Goal: Task Accomplishment & Management: Complete application form

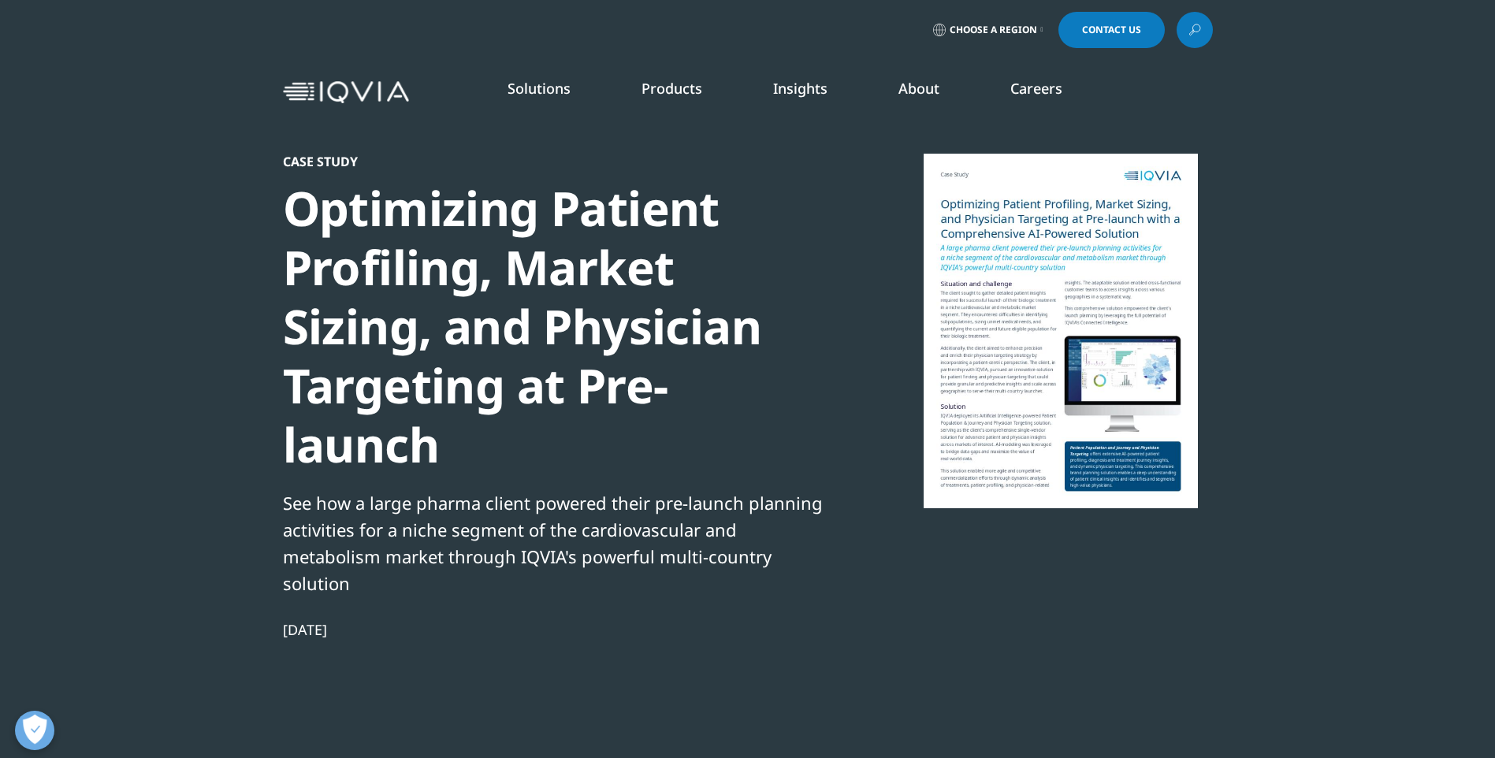
click at [1052, 330] on div at bounding box center [1061, 331] width 304 height 355
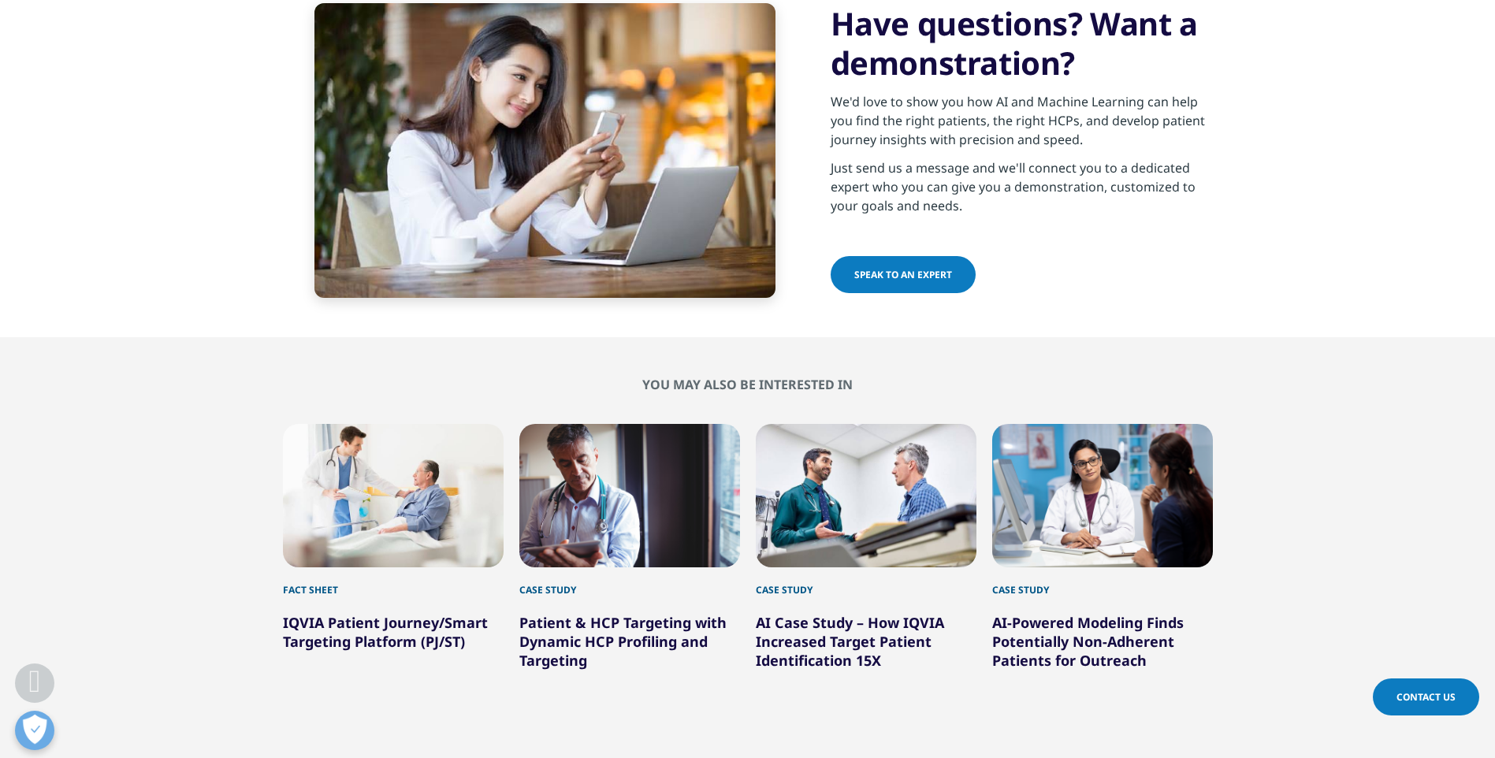
scroll to position [1734, 0]
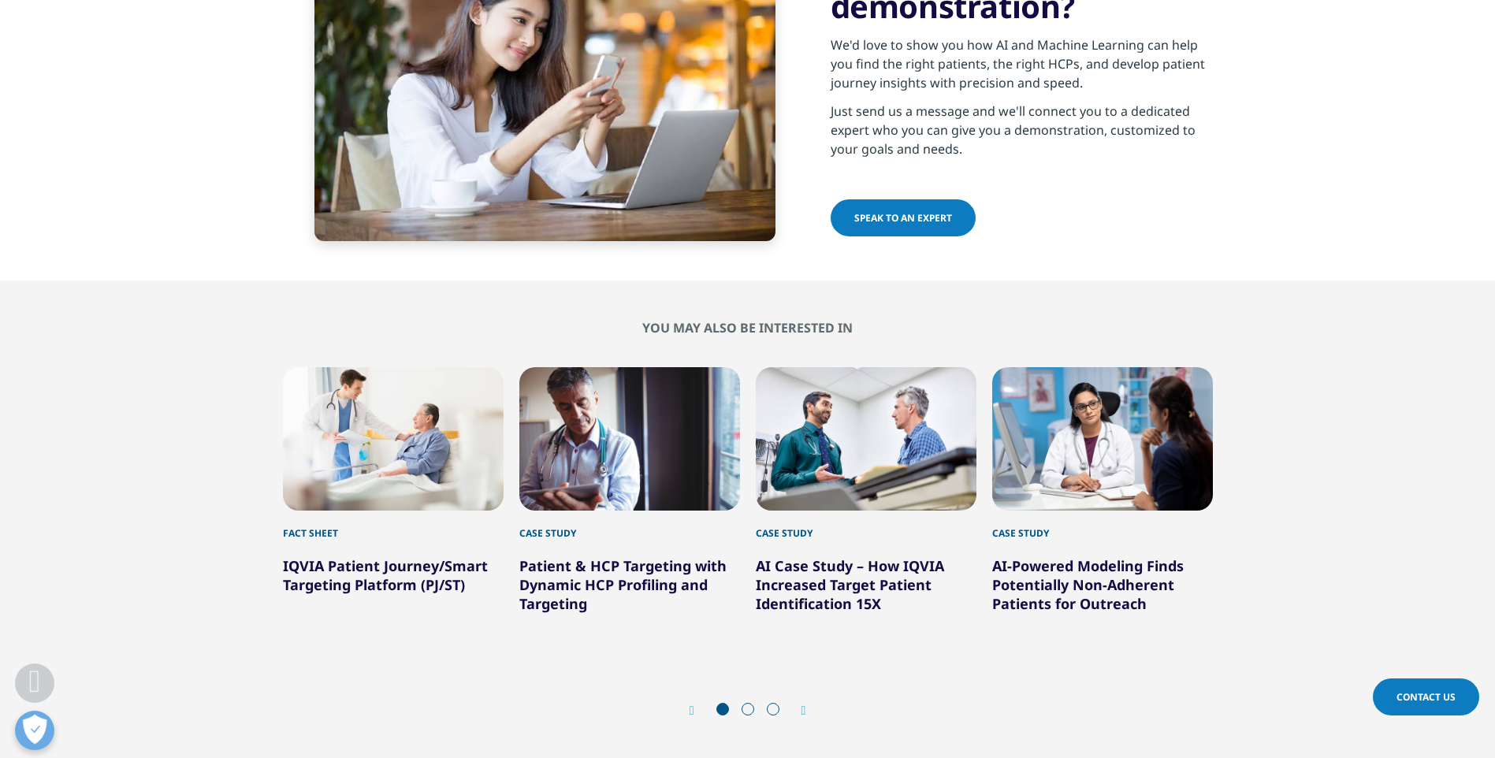
click at [816, 557] on link "AI Case Study – How IQVIA Increased Target Patient Identification 15X" at bounding box center [850, 585] width 188 height 57
click at [795, 557] on link "AI Case Study – How IQVIA Increased Target Patient Identification 15X" at bounding box center [850, 585] width 188 height 57
click at [793, 557] on link "AI Case Study – How IQVIA Increased Target Patient Identification 15X" at bounding box center [850, 585] width 188 height 57
click at [803, 703] on div "Next" at bounding box center [796, 710] width 20 height 15
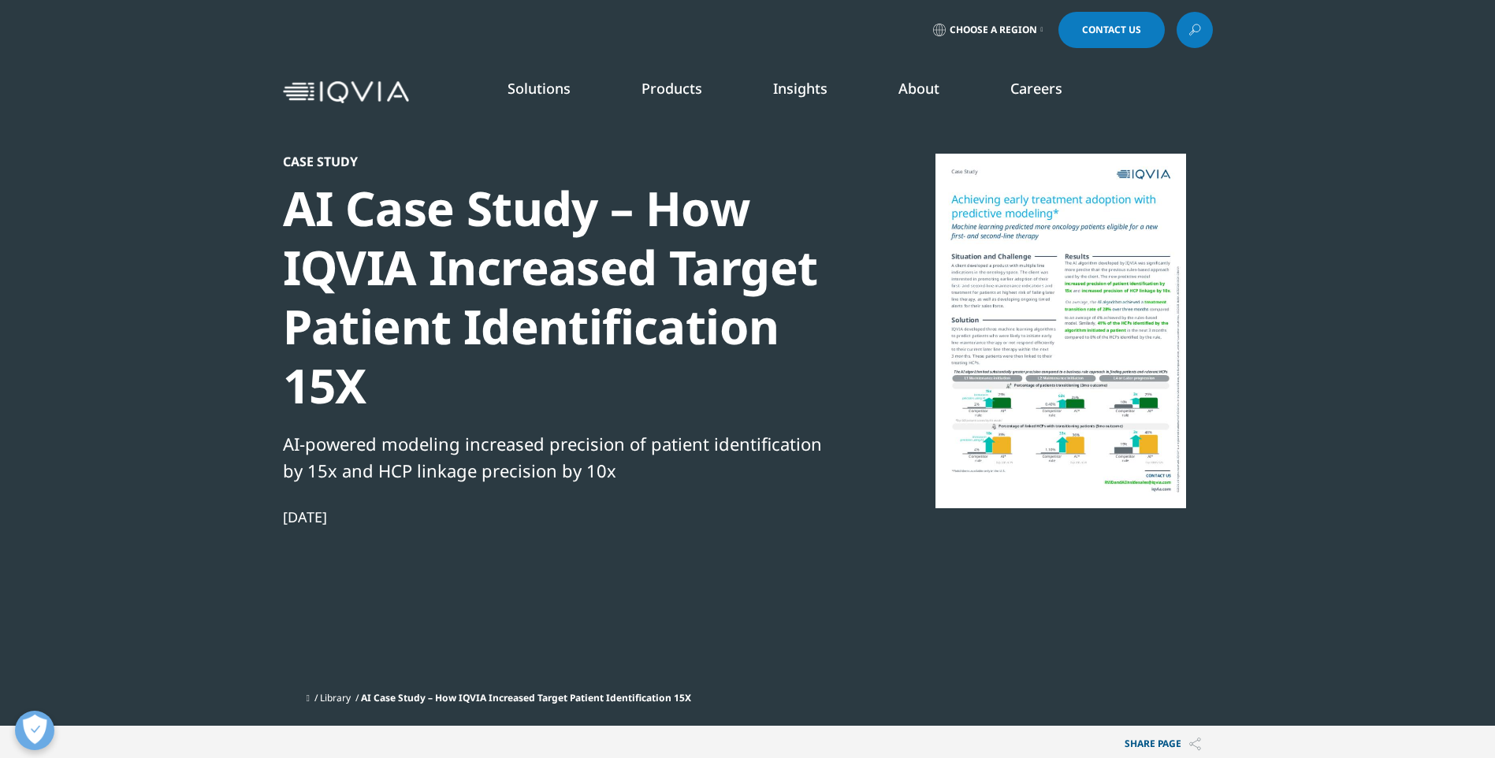
click at [1016, 268] on div at bounding box center [1061, 331] width 304 height 355
click at [1032, 25] on span "Choose a Region" at bounding box center [993, 30] width 87 height 13
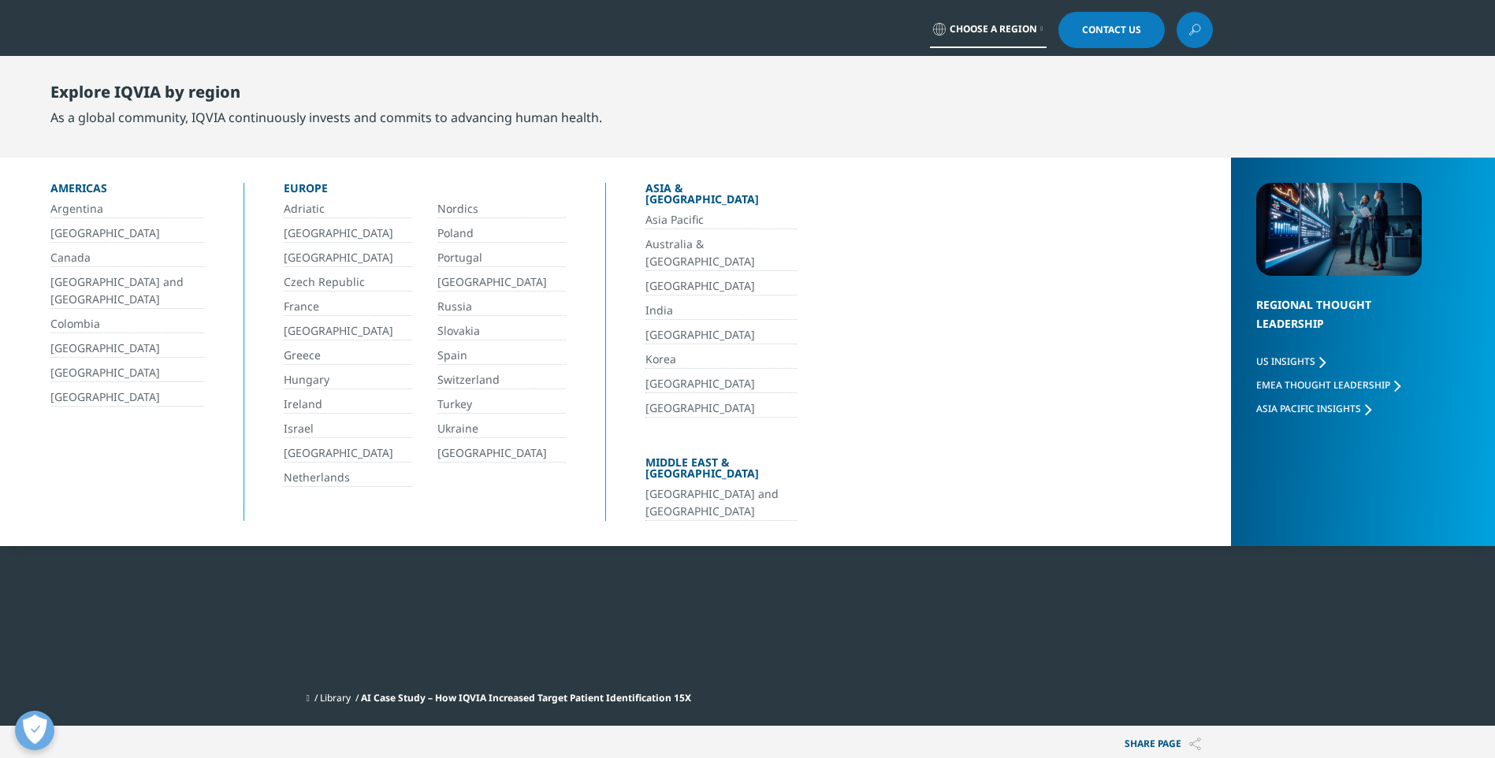
click at [88, 398] on link "[GEOGRAPHIC_DATA]" at bounding box center [127, 398] width 154 height 18
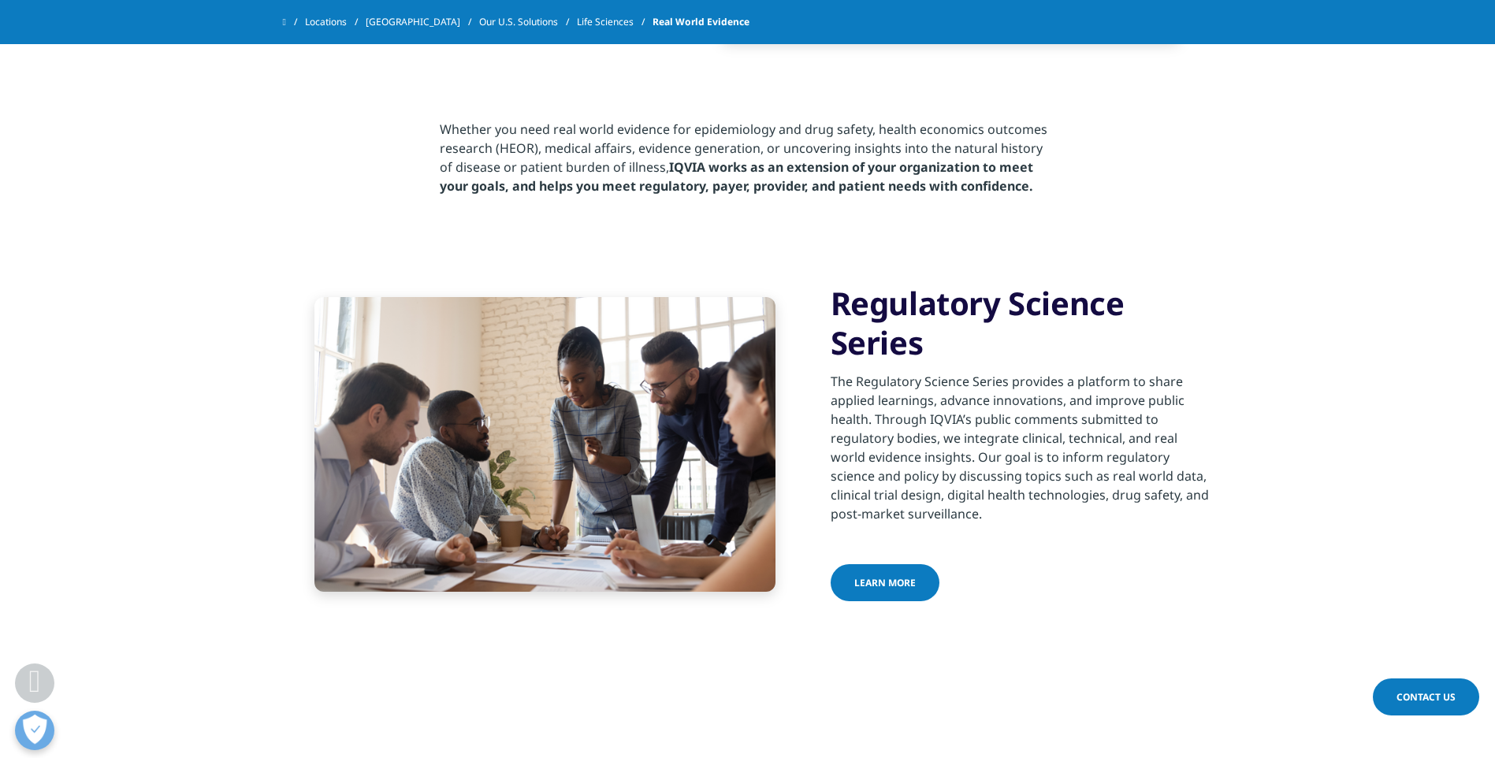
scroll to position [2444, 0]
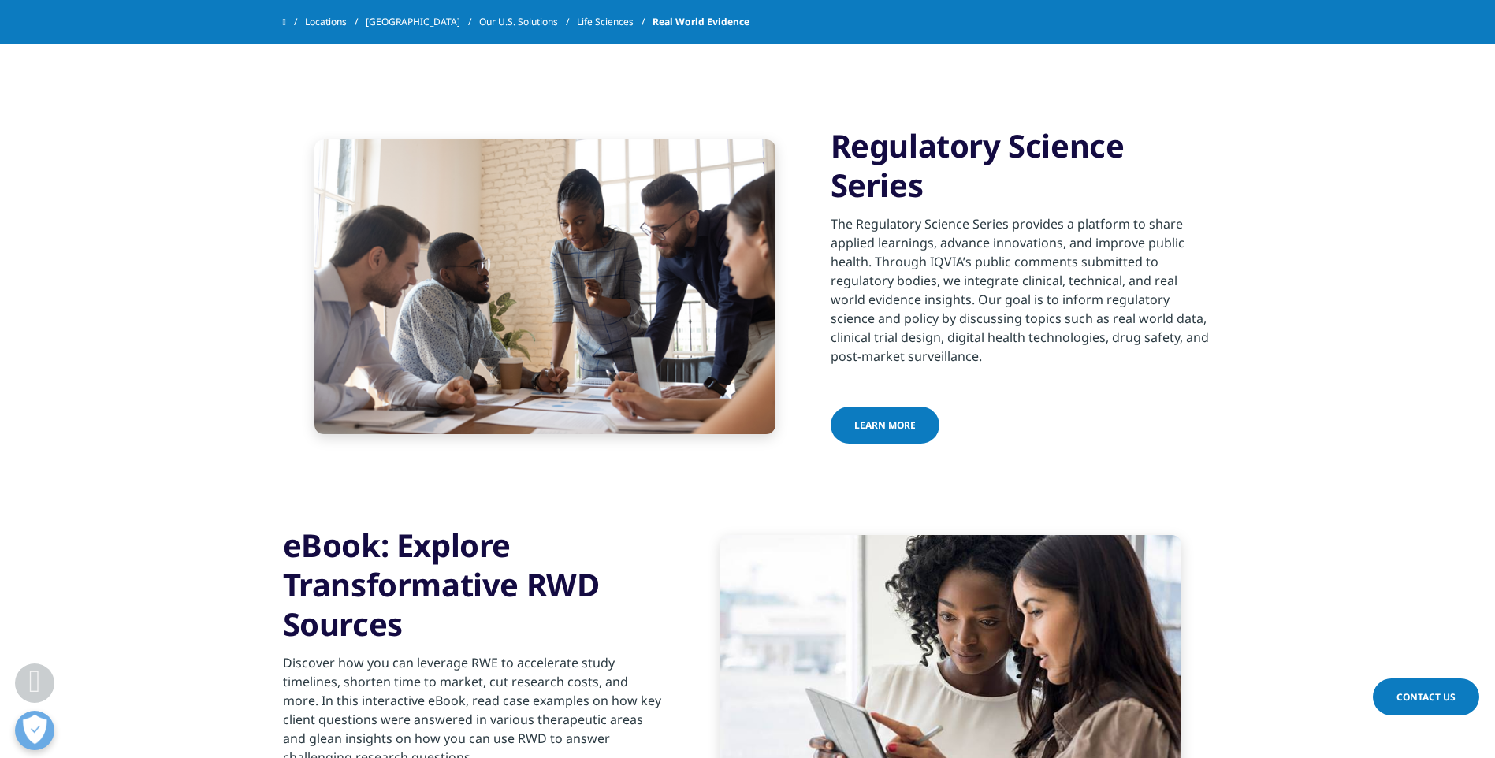
click at [1442, 695] on span "Contact Us" at bounding box center [1426, 697] width 59 height 13
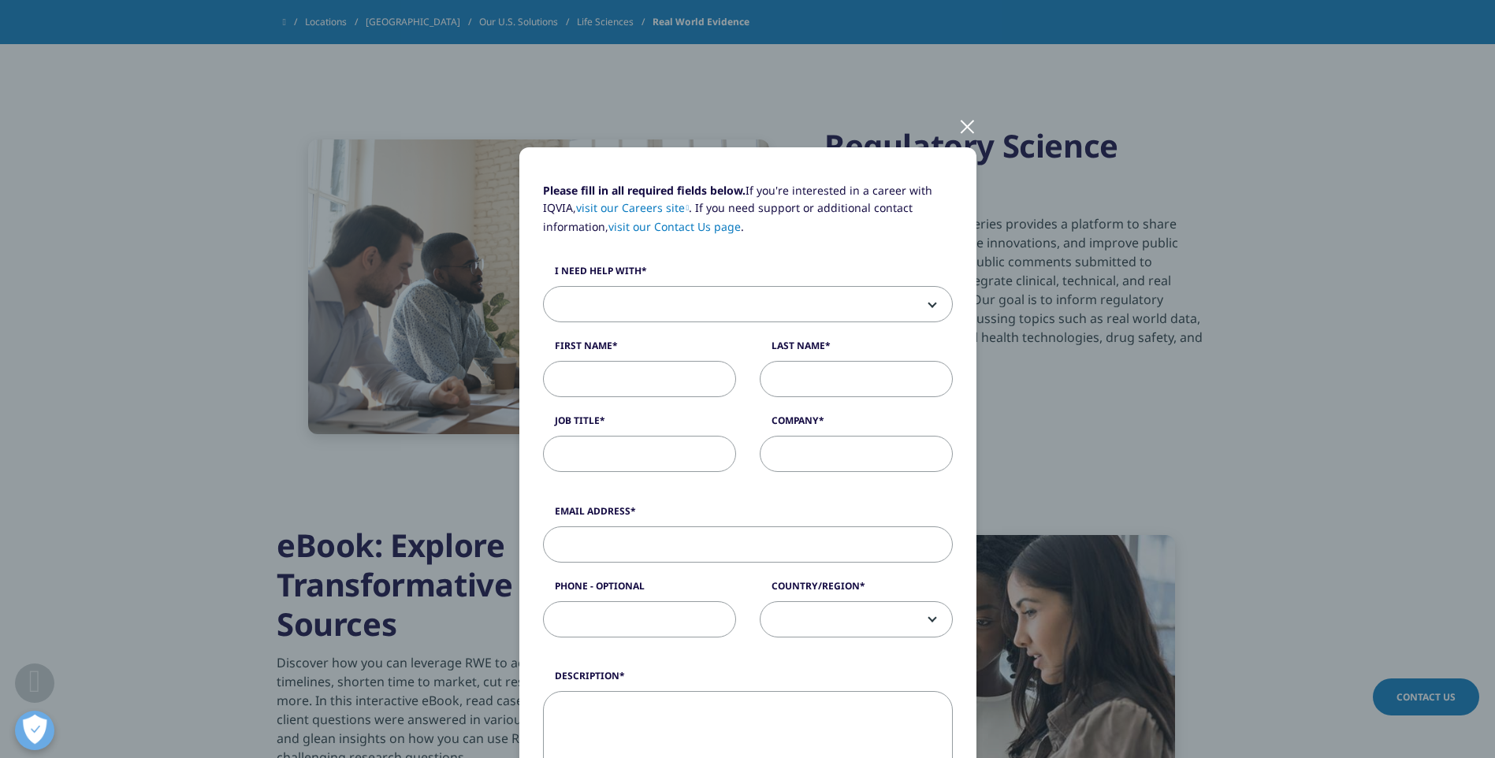
click at [614, 292] on span at bounding box center [748, 305] width 408 height 36
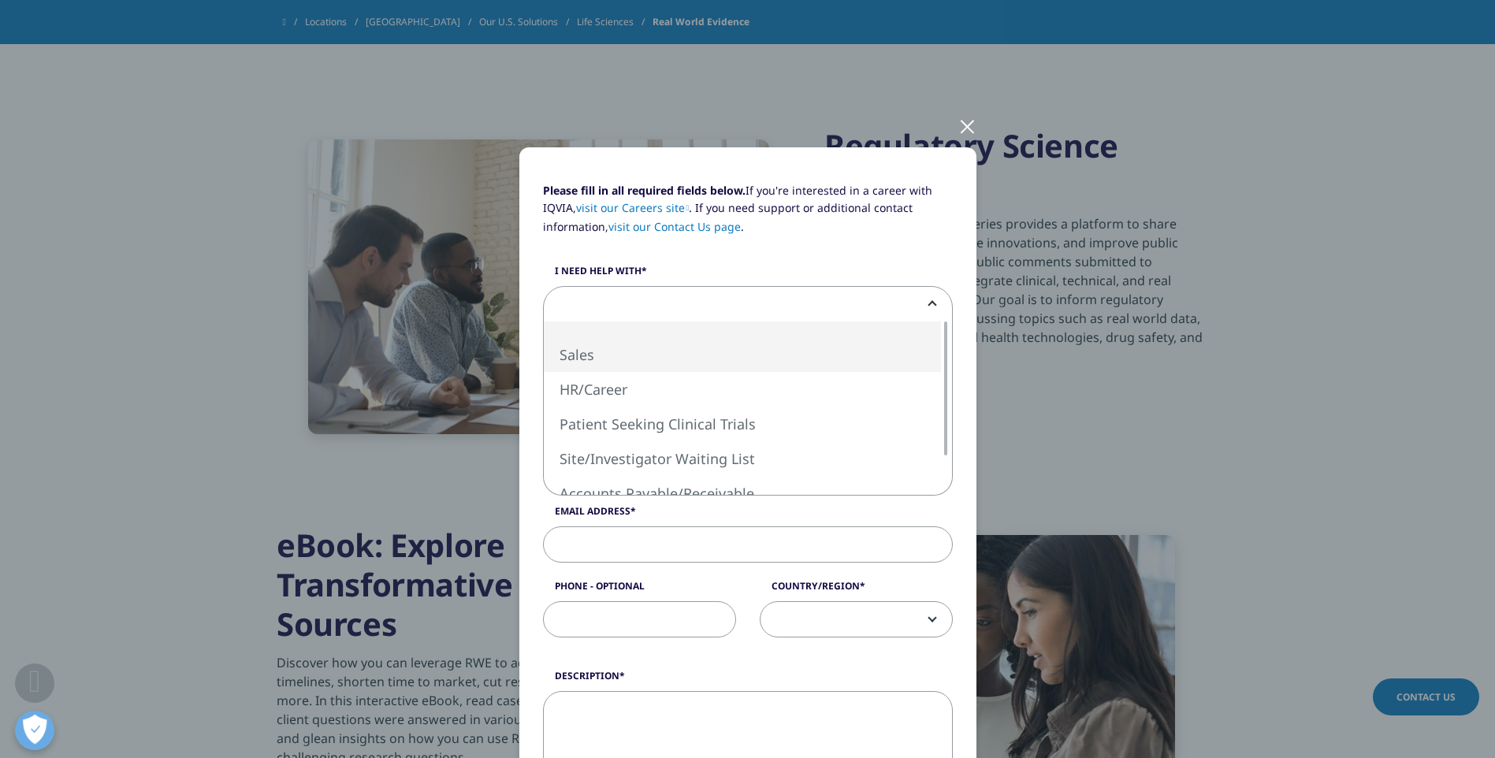
select select "Sales"
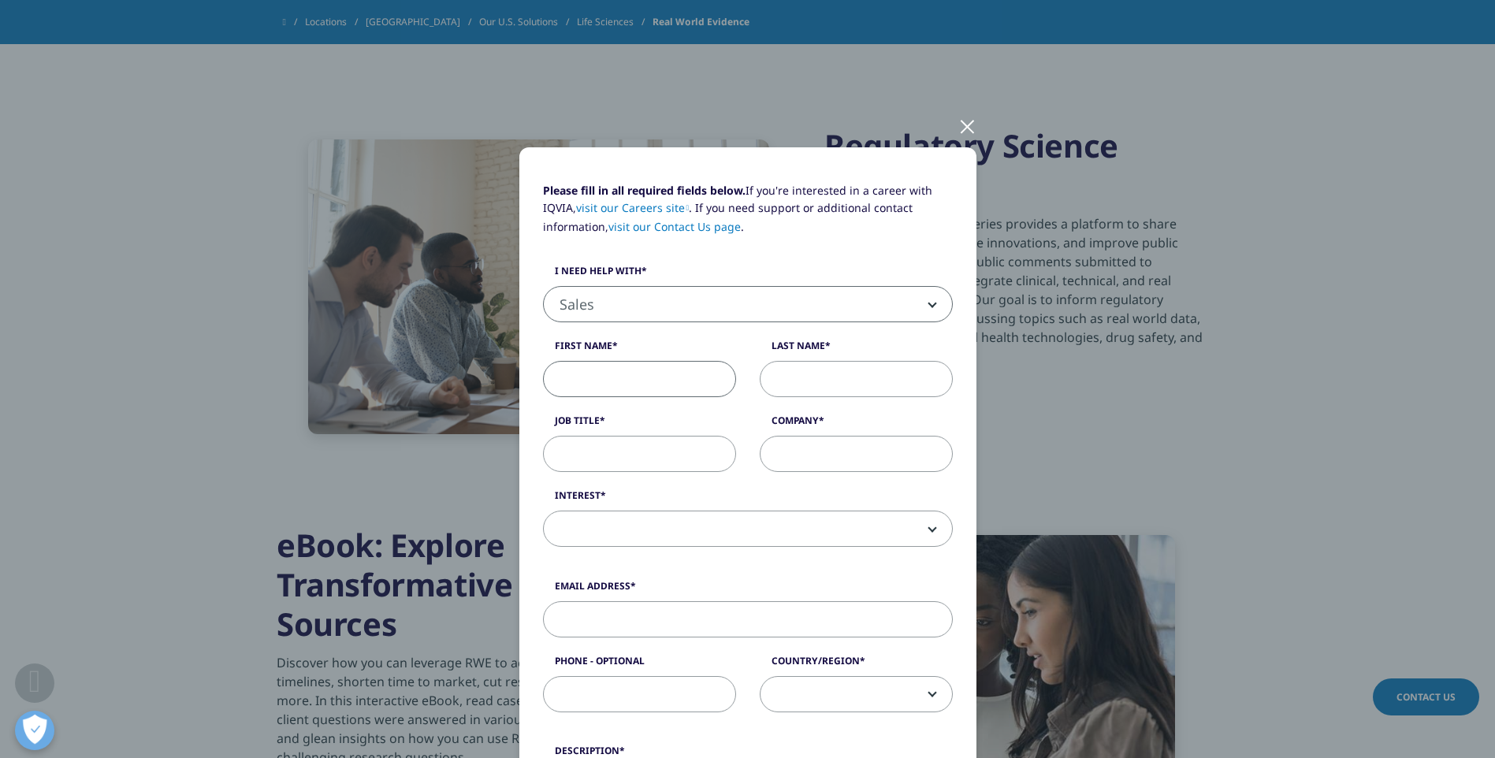
click at [623, 372] on input "First Name" at bounding box center [639, 379] width 193 height 36
type input "Patricia"
type input "Howard"
type input "RomTech"
type input "pchoward80@gmail.com"
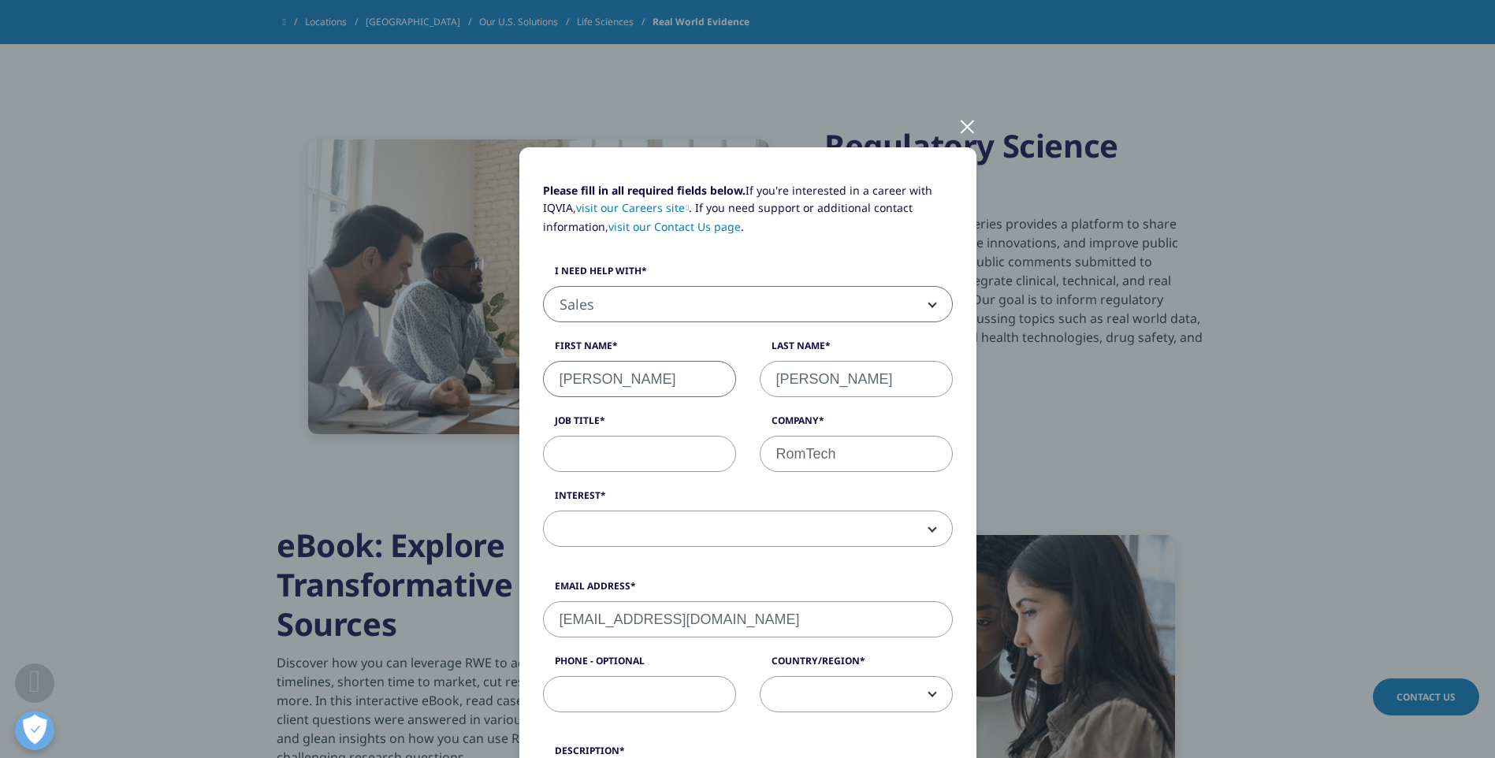
type input "9198849960"
select select "[GEOGRAPHIC_DATA]"
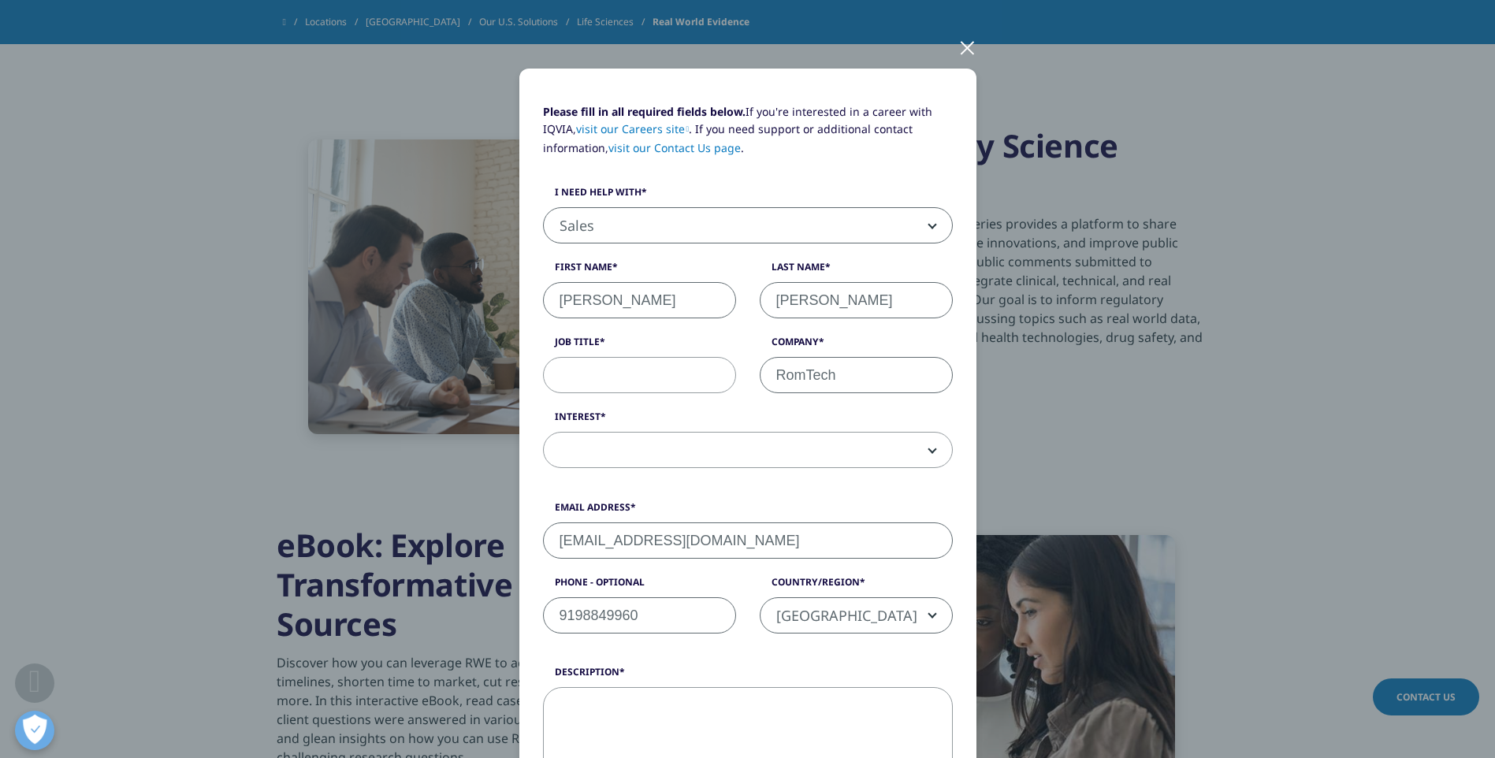
scroll to position [158, 0]
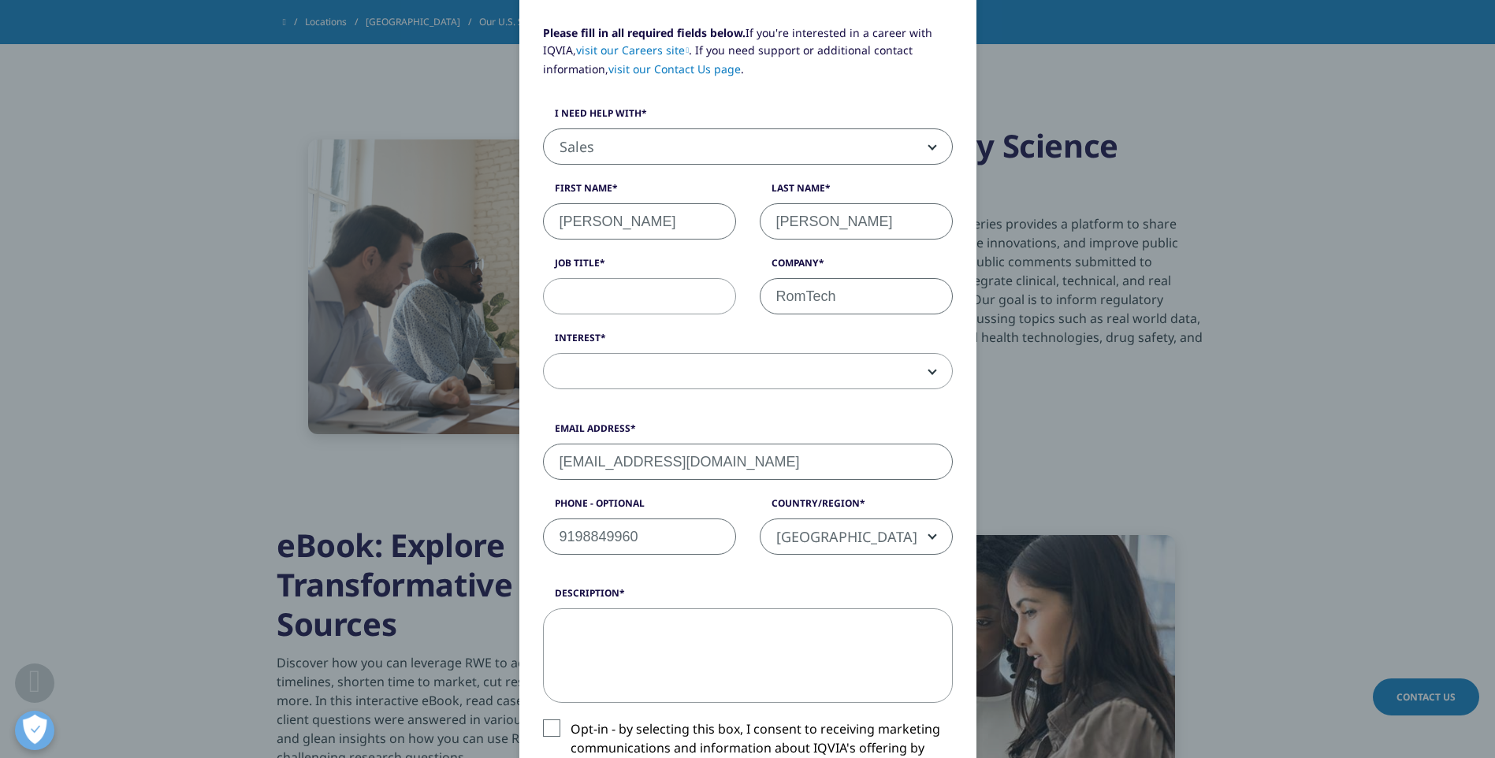
drag, startPoint x: 720, startPoint y: 457, endPoint x: 397, endPoint y: 447, distance: 323.4
click at [397, 447] on div "Please fill in all required fields below. If you're interested in a career with…" at bounding box center [748, 535] width 930 height 1386
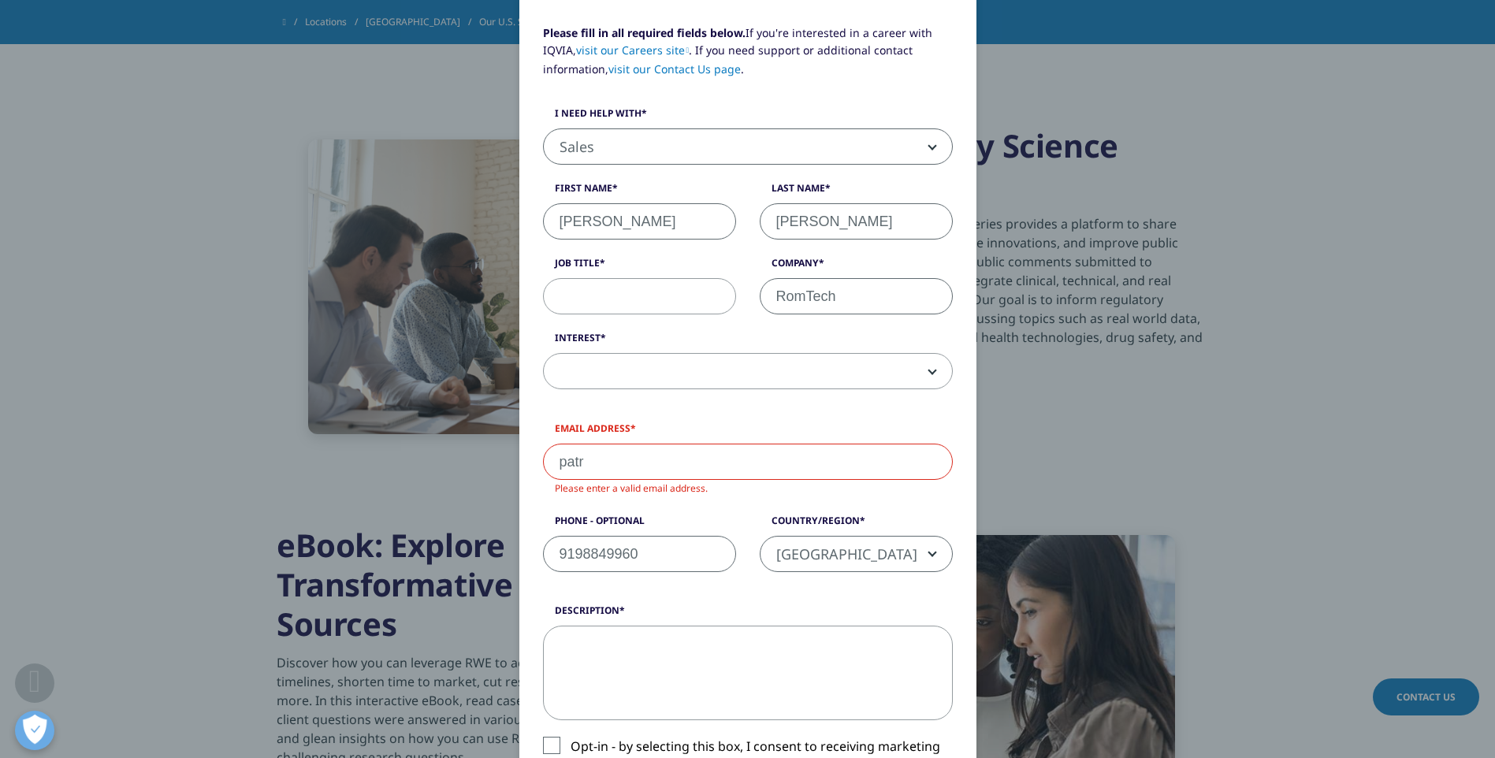
type input "patricia.howard@romtech.com"
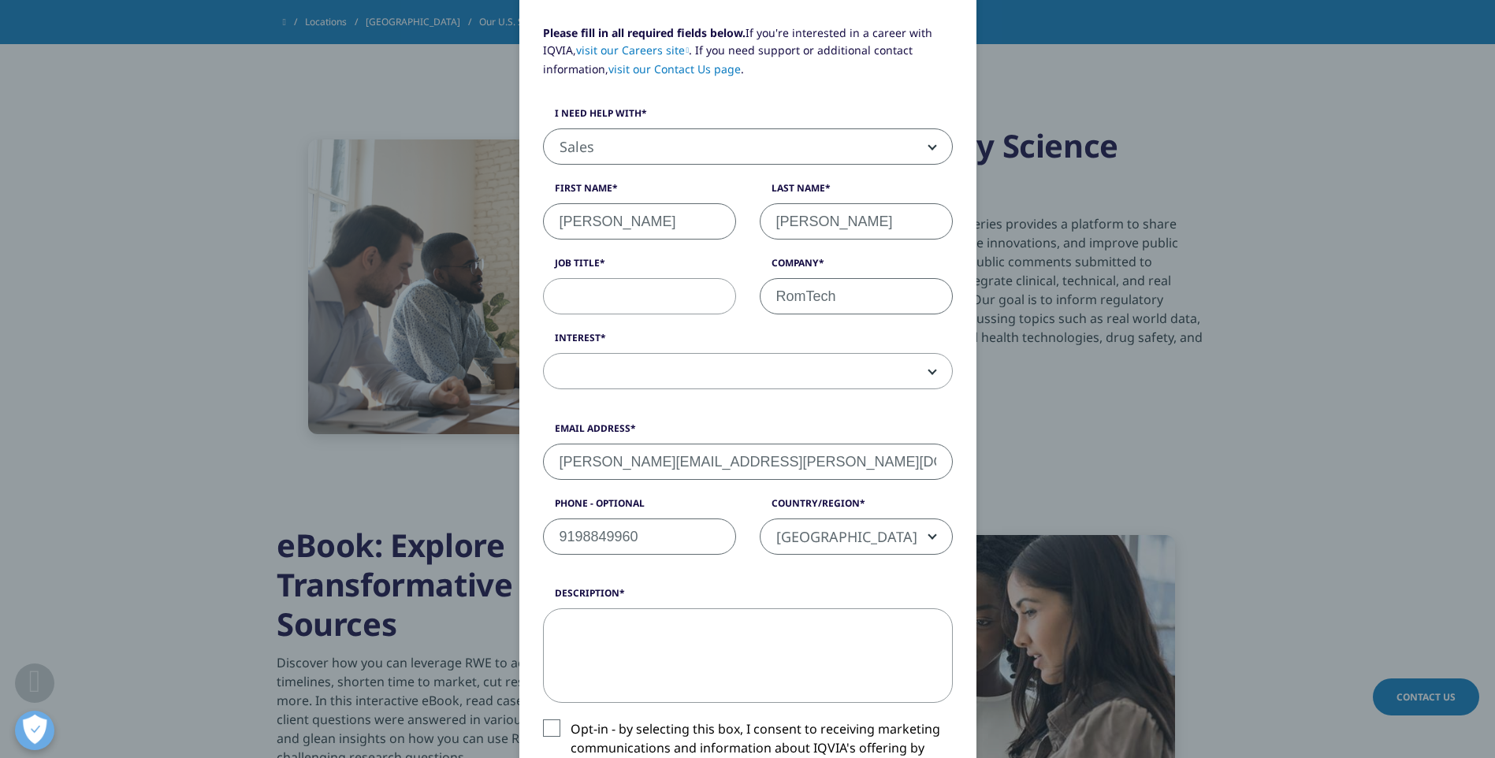
click at [625, 633] on textarea "Description" at bounding box center [748, 656] width 410 height 95
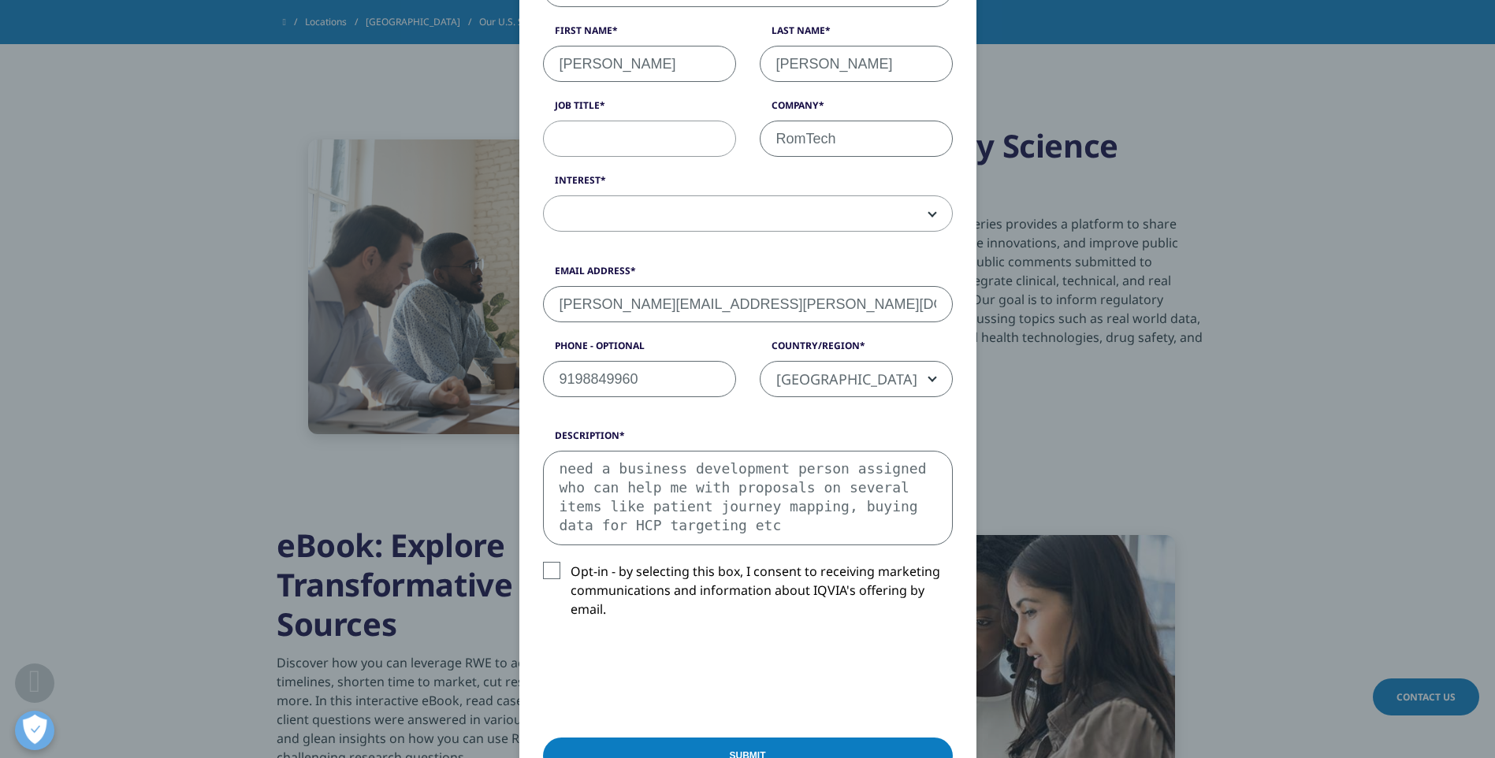
scroll to position [394, 0]
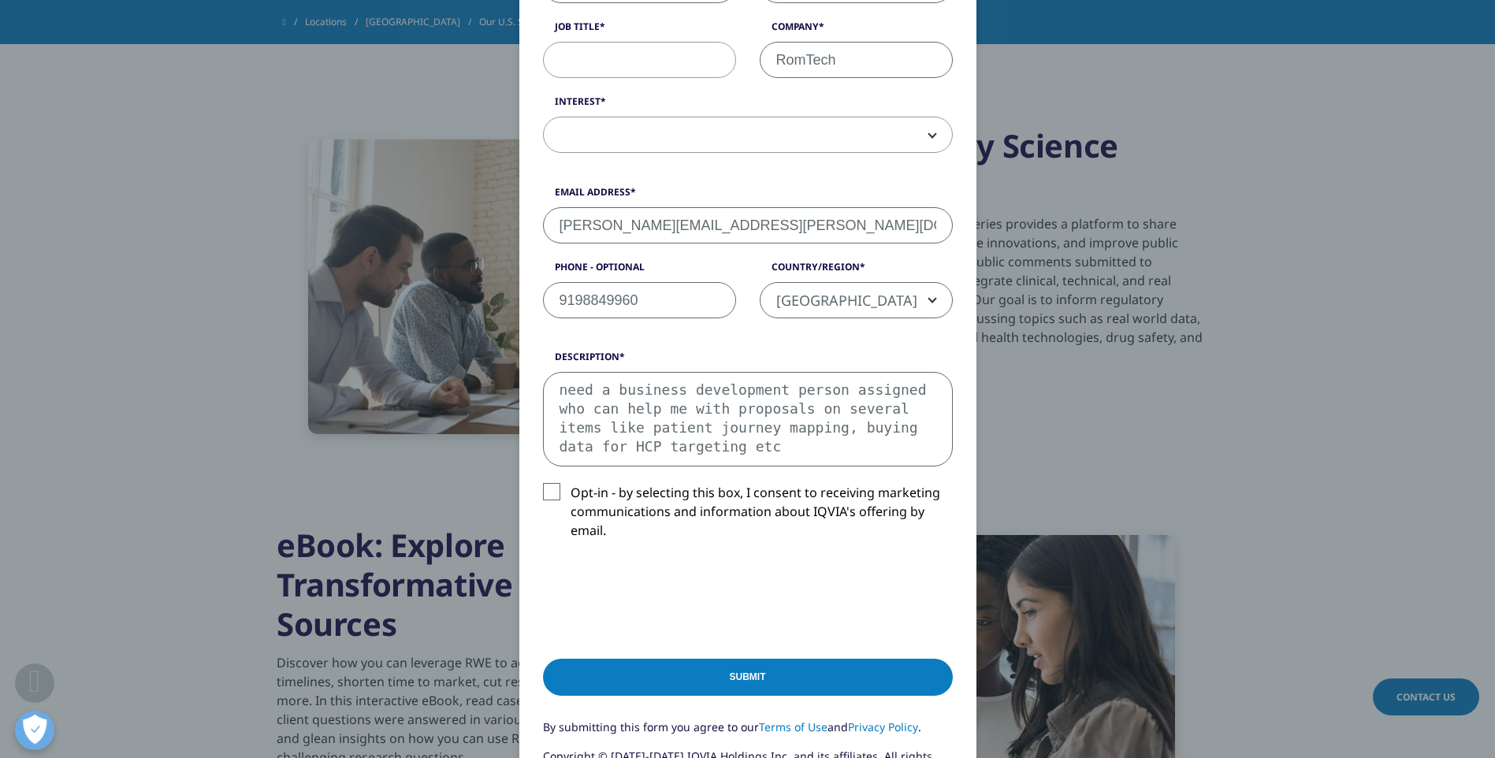
type textarea "need a business development person assigned who can help me with proposals on s…"
click at [549, 481] on div "Description need a business development person assigned who can help me with pr…" at bounding box center [748, 457] width 434 height 215
click at [544, 493] on label "Opt-in - by selecting this box, I consent to receiving marketing communications…" at bounding box center [748, 515] width 410 height 65
click at [571, 483] on input "Opt-in - by selecting this box, I consent to receiving marketing communications…" at bounding box center [571, 483] width 0 height 0
click at [765, 673] on input "Submit" at bounding box center [748, 677] width 410 height 37
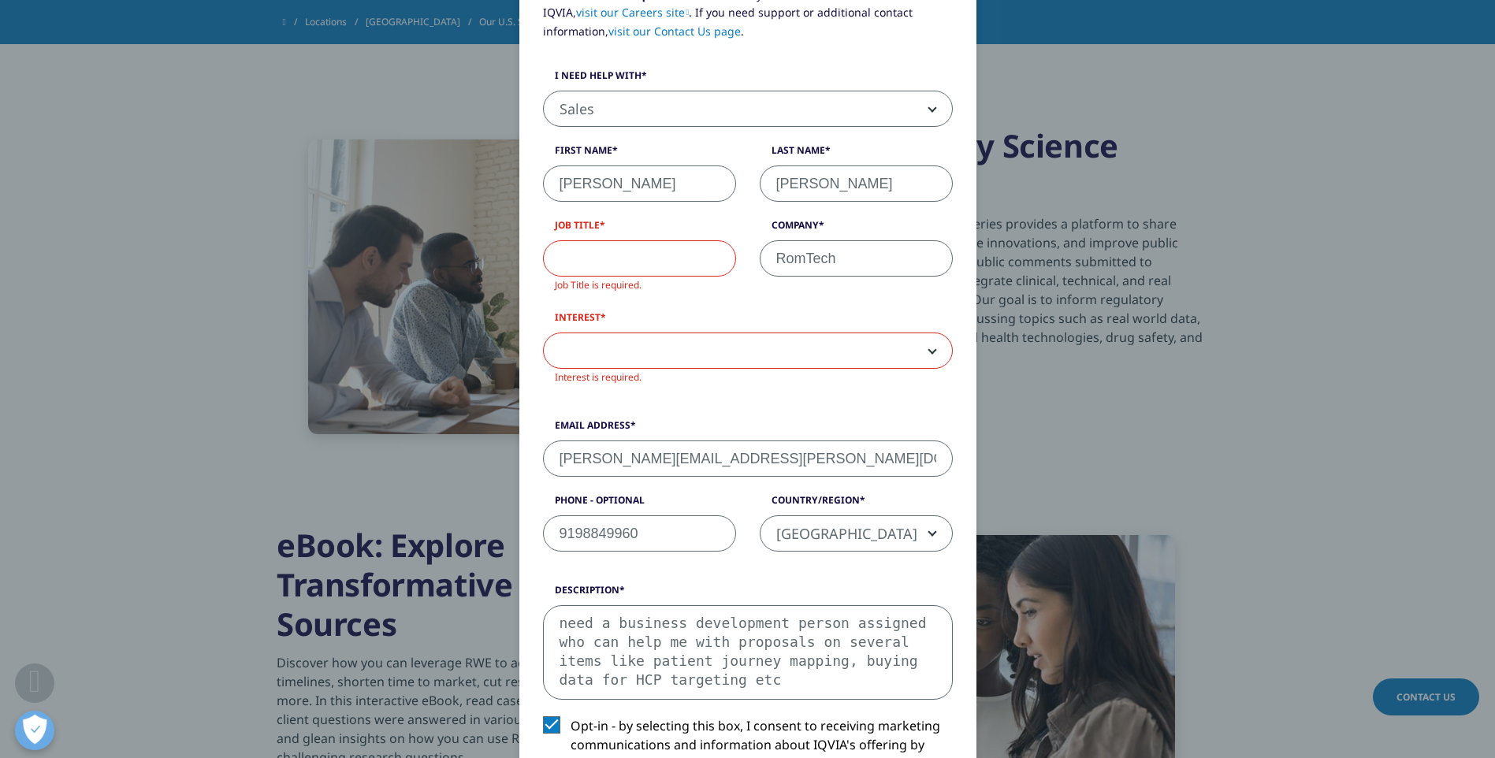
scroll to position [79, 0]
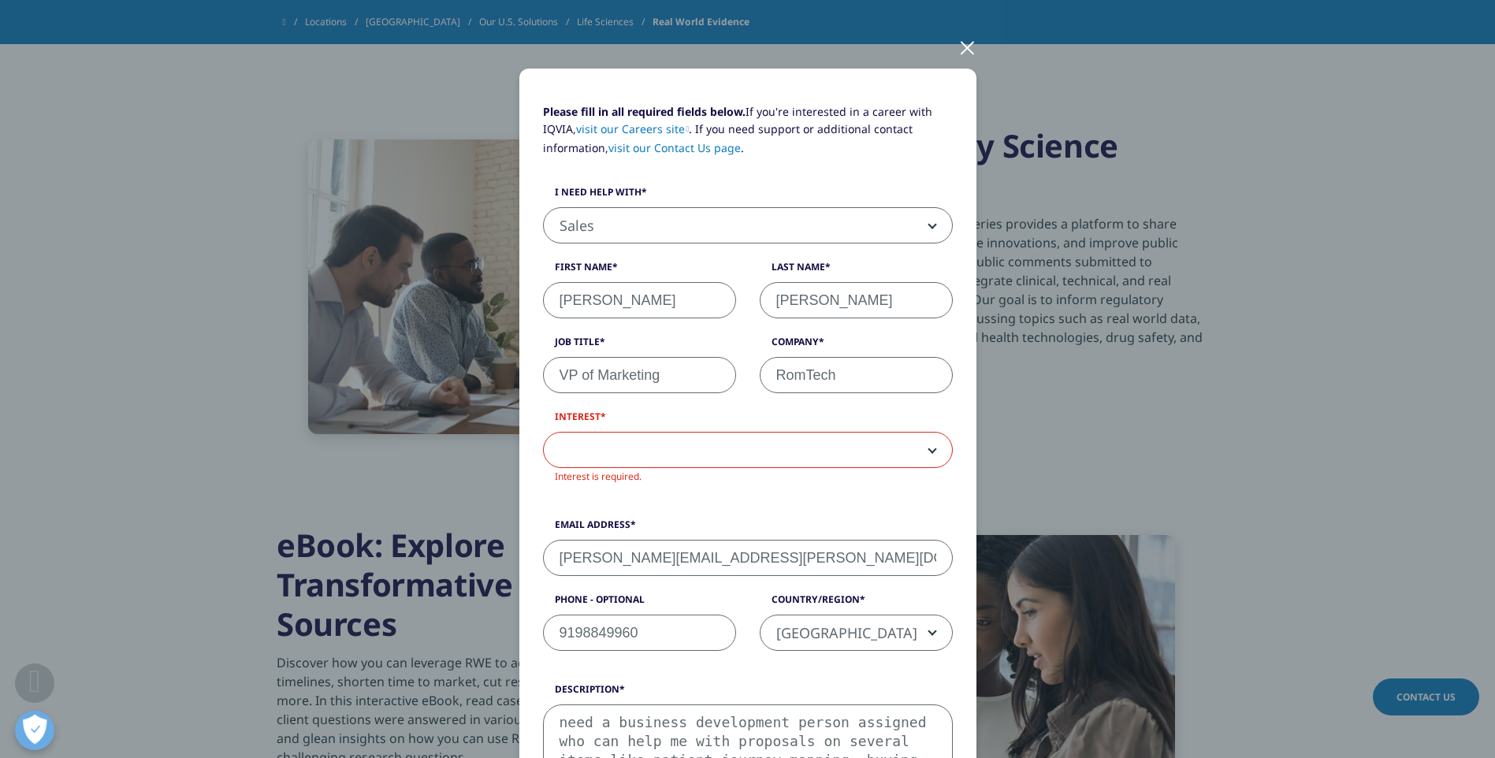
type input "VP of Marketing"
click at [607, 453] on span at bounding box center [748, 451] width 408 height 36
click at [624, 448] on span "Data and Insights" at bounding box center [748, 451] width 408 height 36
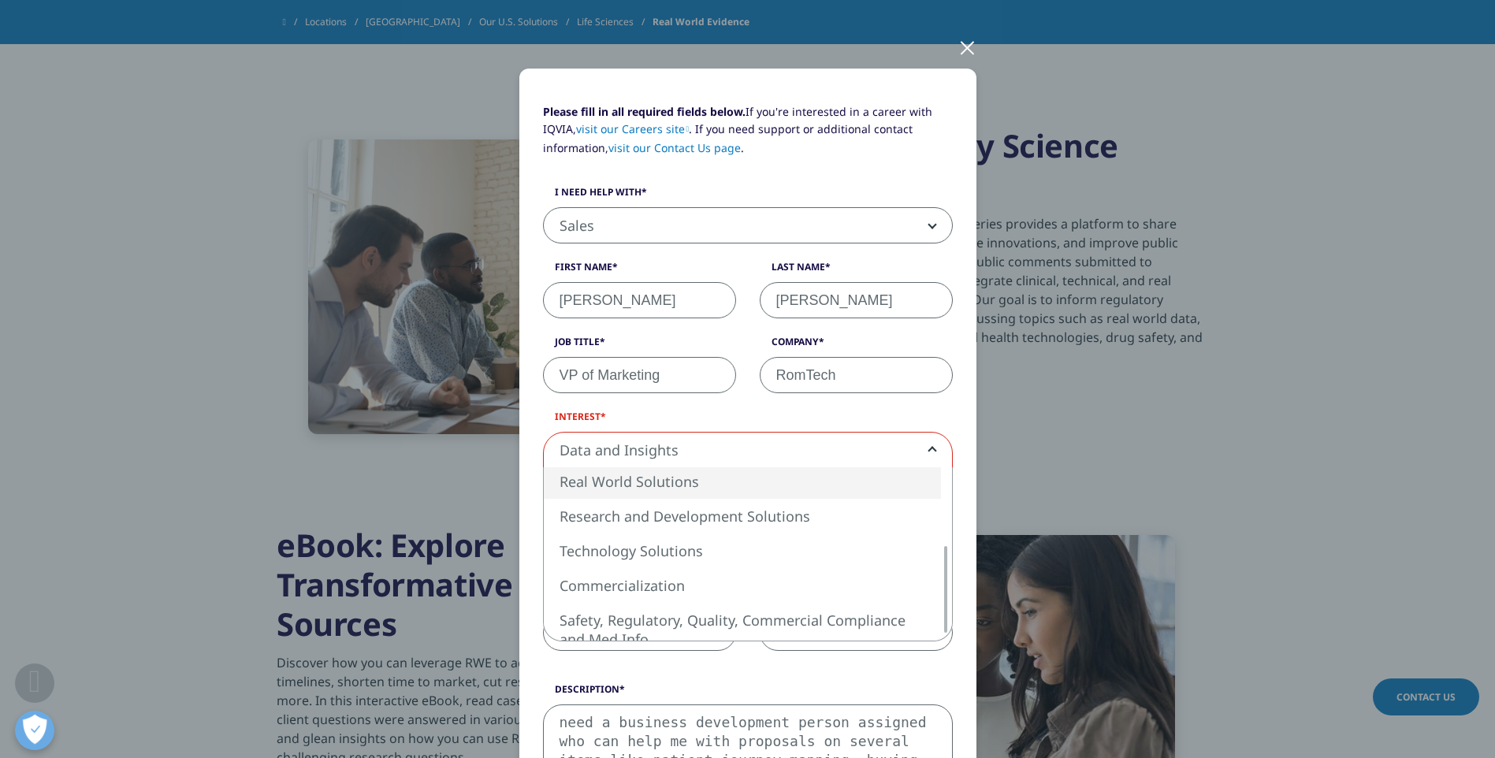
select select "Real World Solutions"
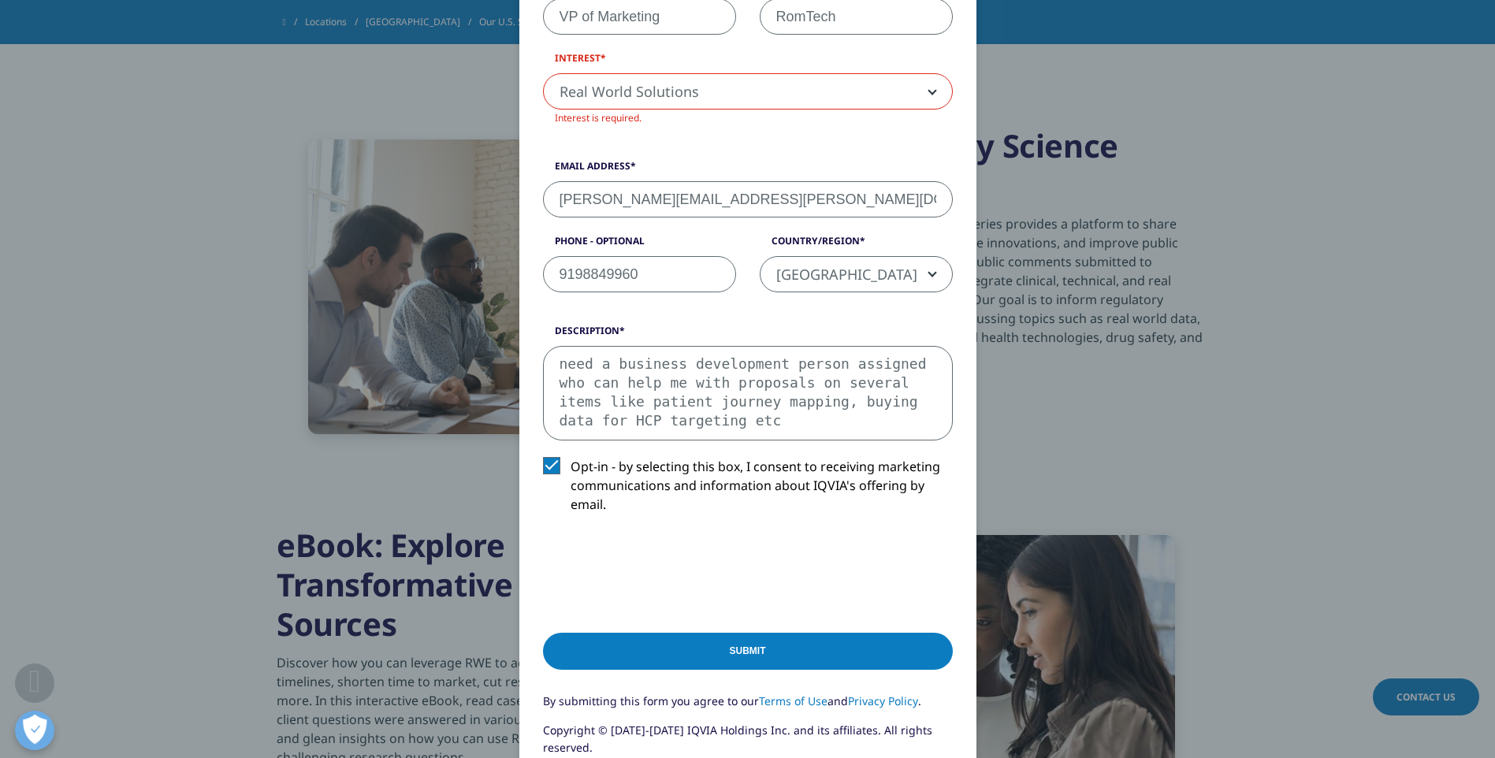
scroll to position [631, 0]
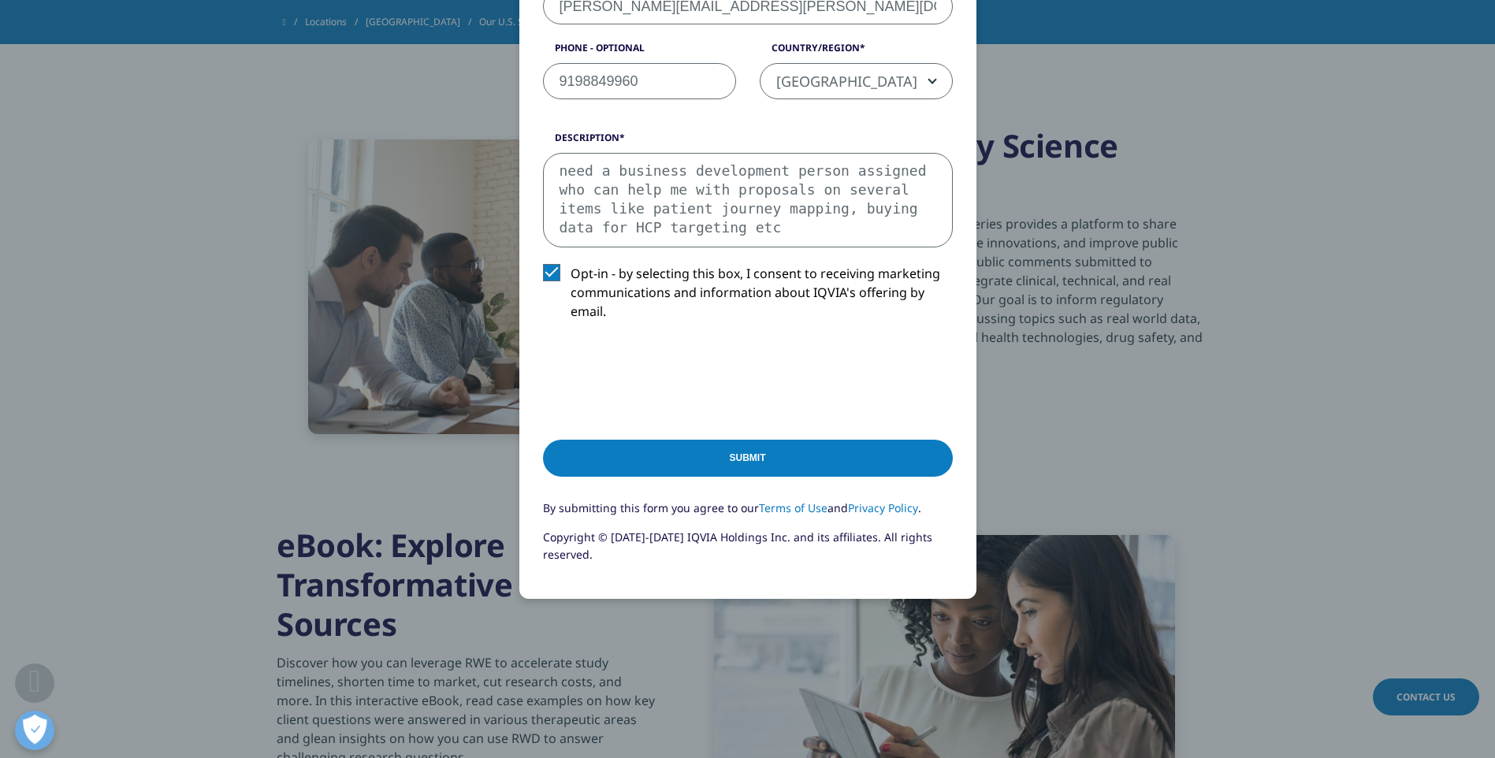
click at [693, 451] on input "Submit" at bounding box center [748, 458] width 410 height 37
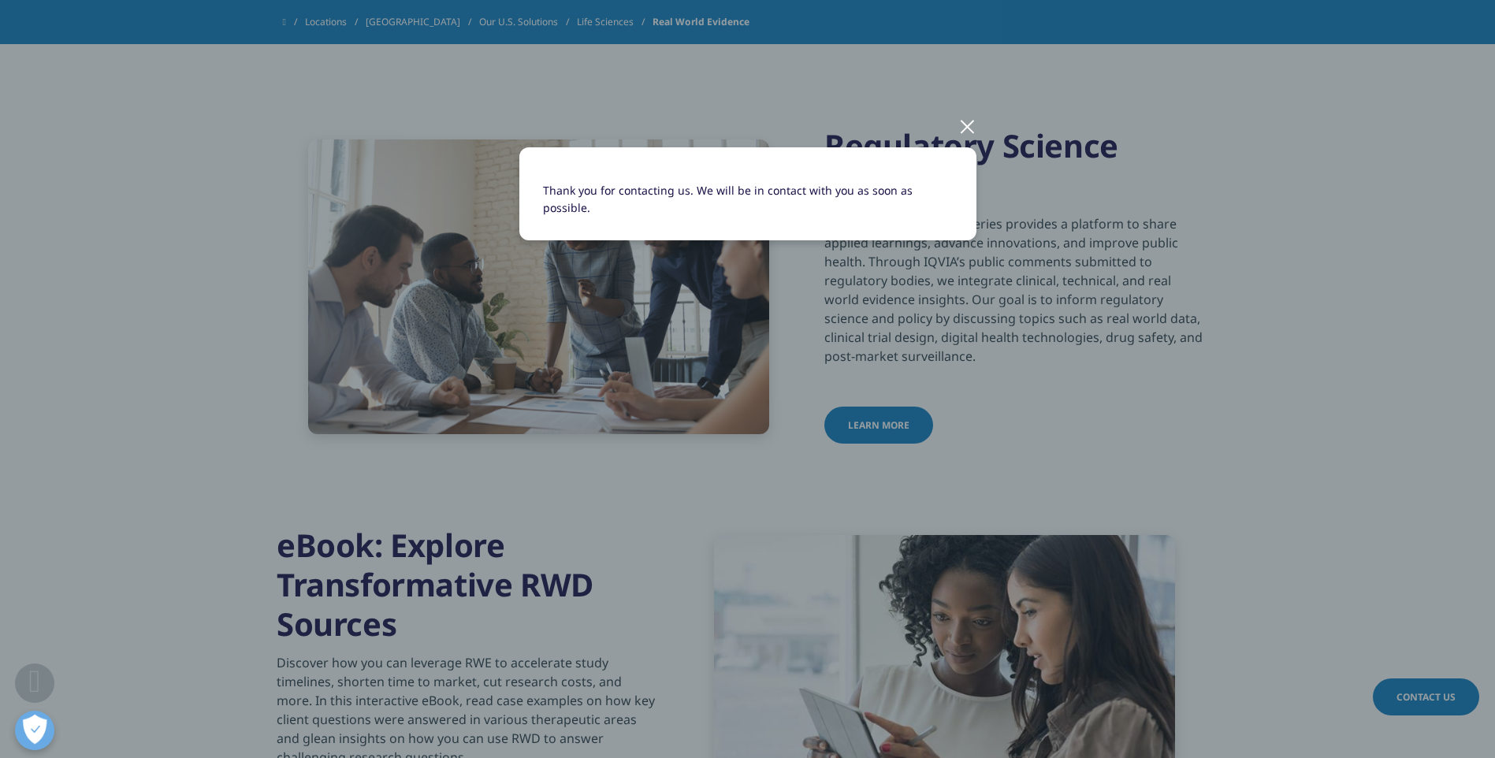
click at [966, 122] on div at bounding box center [968, 125] width 18 height 43
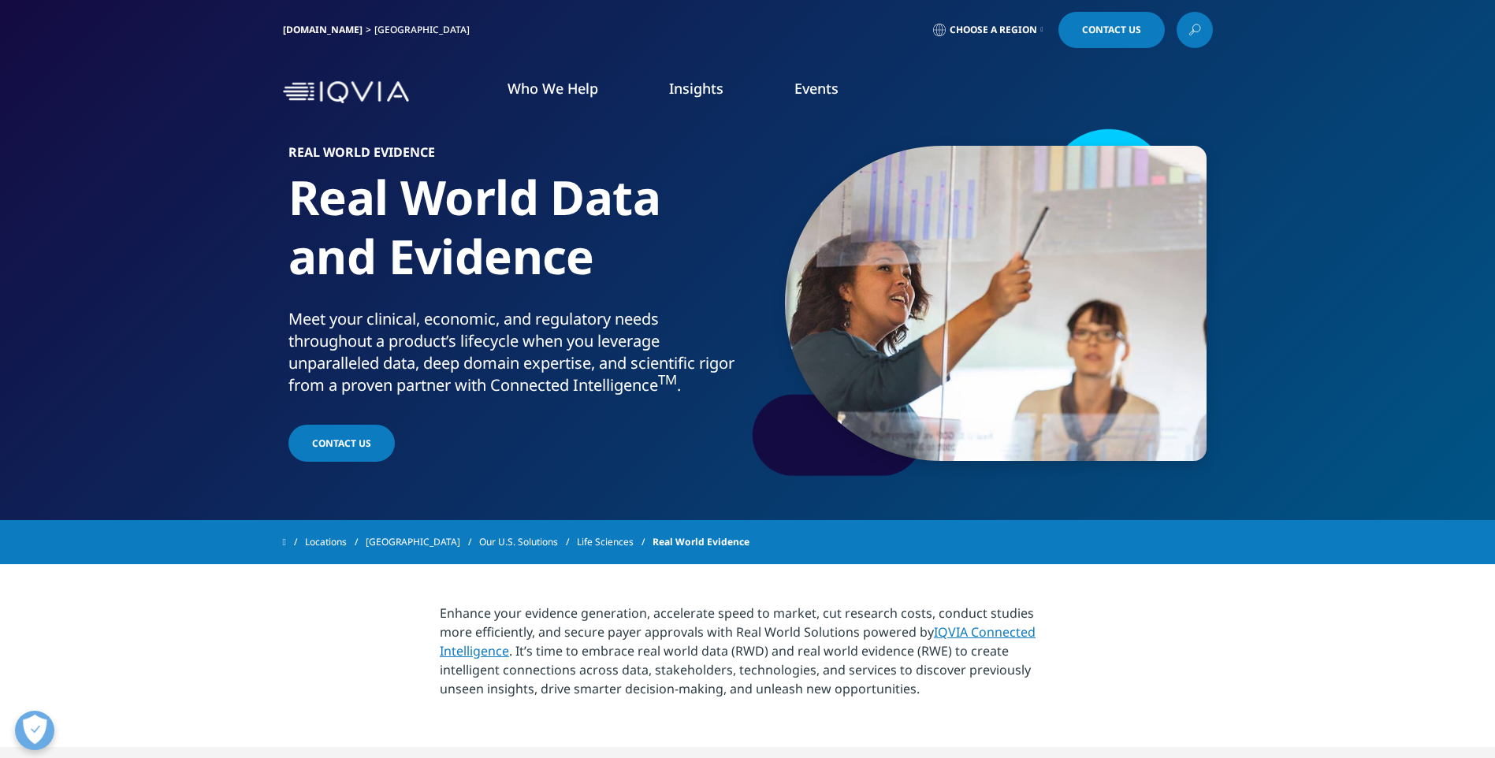
click at [831, 390] on link "MedTech Business Insights and Trends Podcast Series" at bounding box center [958, 387] width 348 height 17
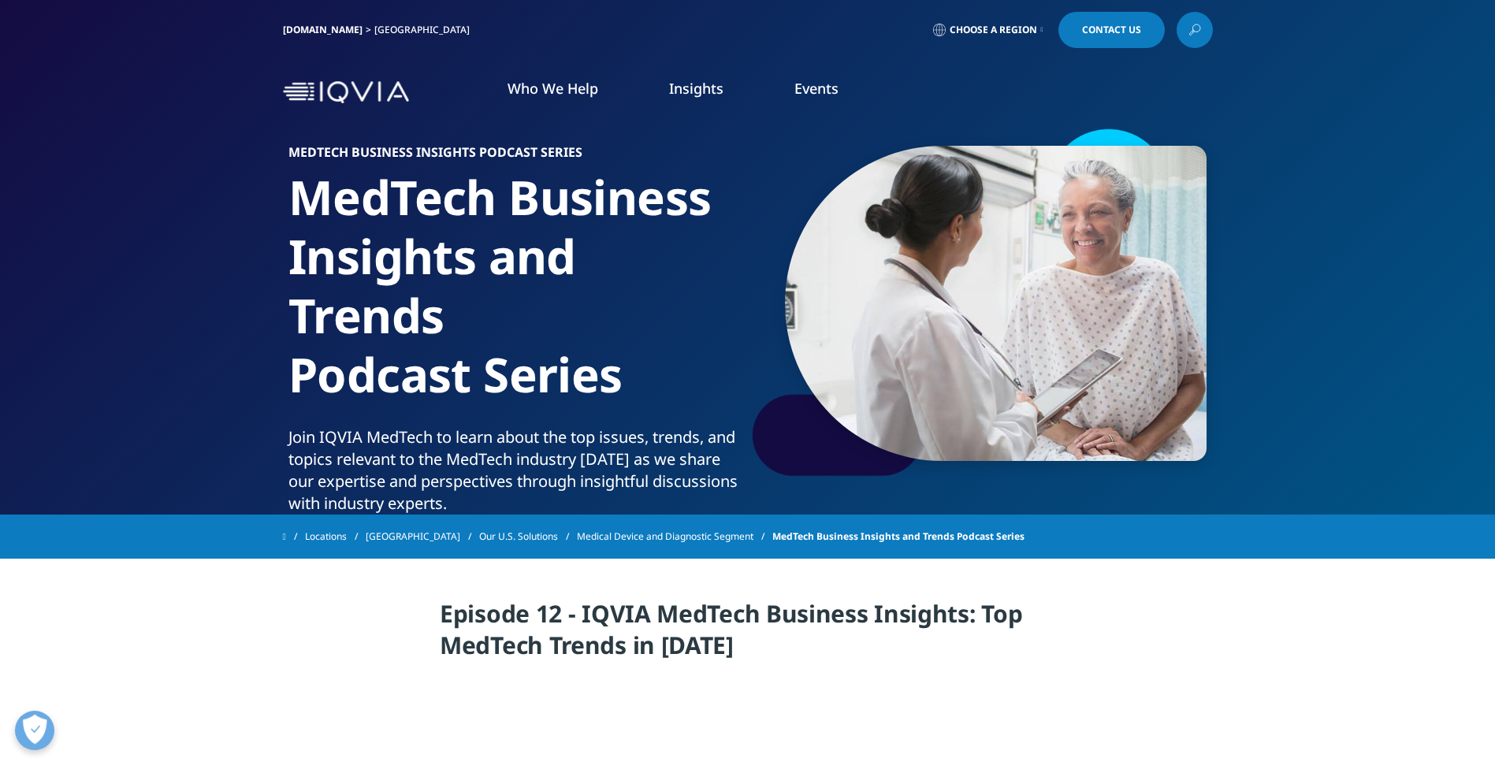
click at [86, 255] on link "WATCH ON-DEMAND WEBINARS" at bounding box center [222, 252] width 311 height 13
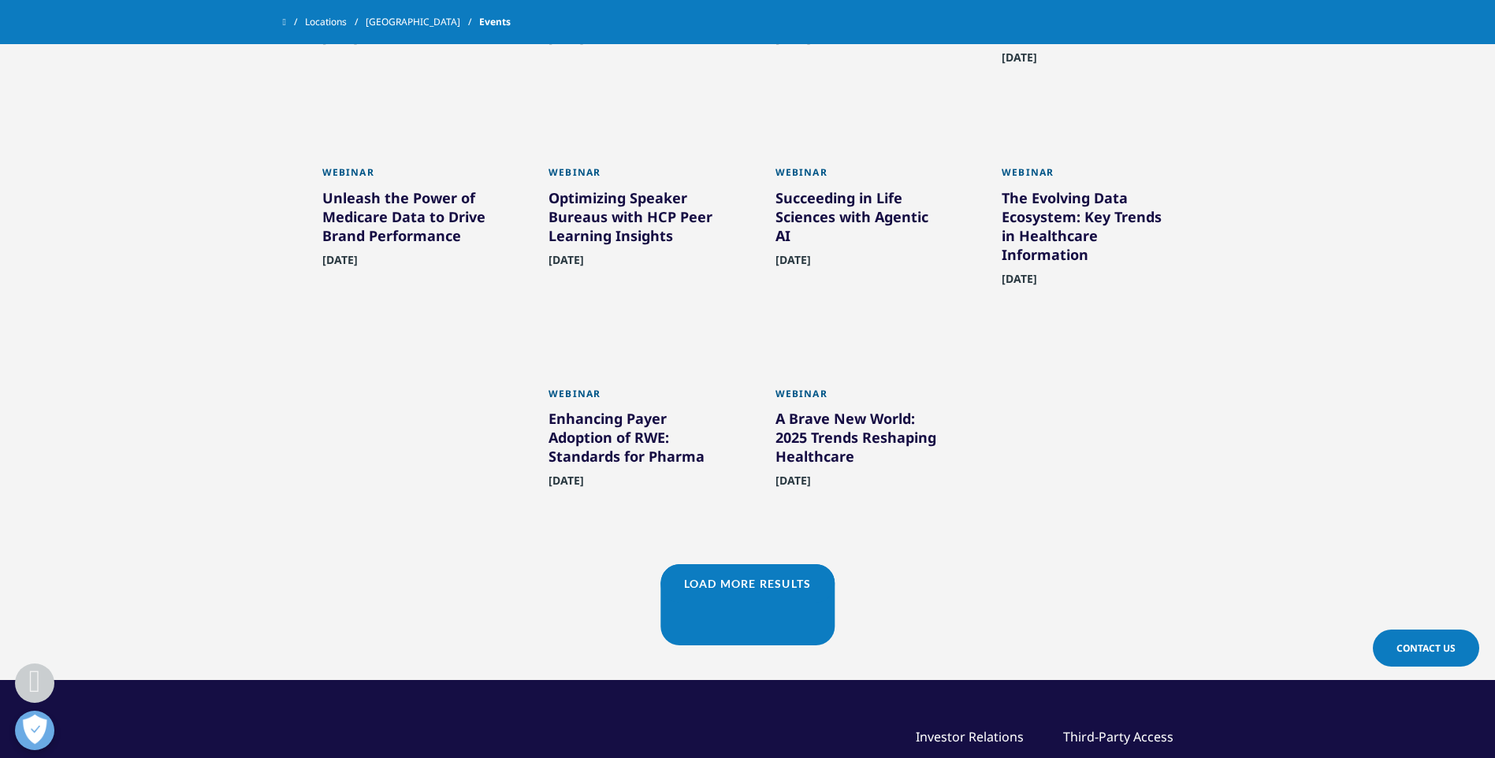
scroll to position [788, 0]
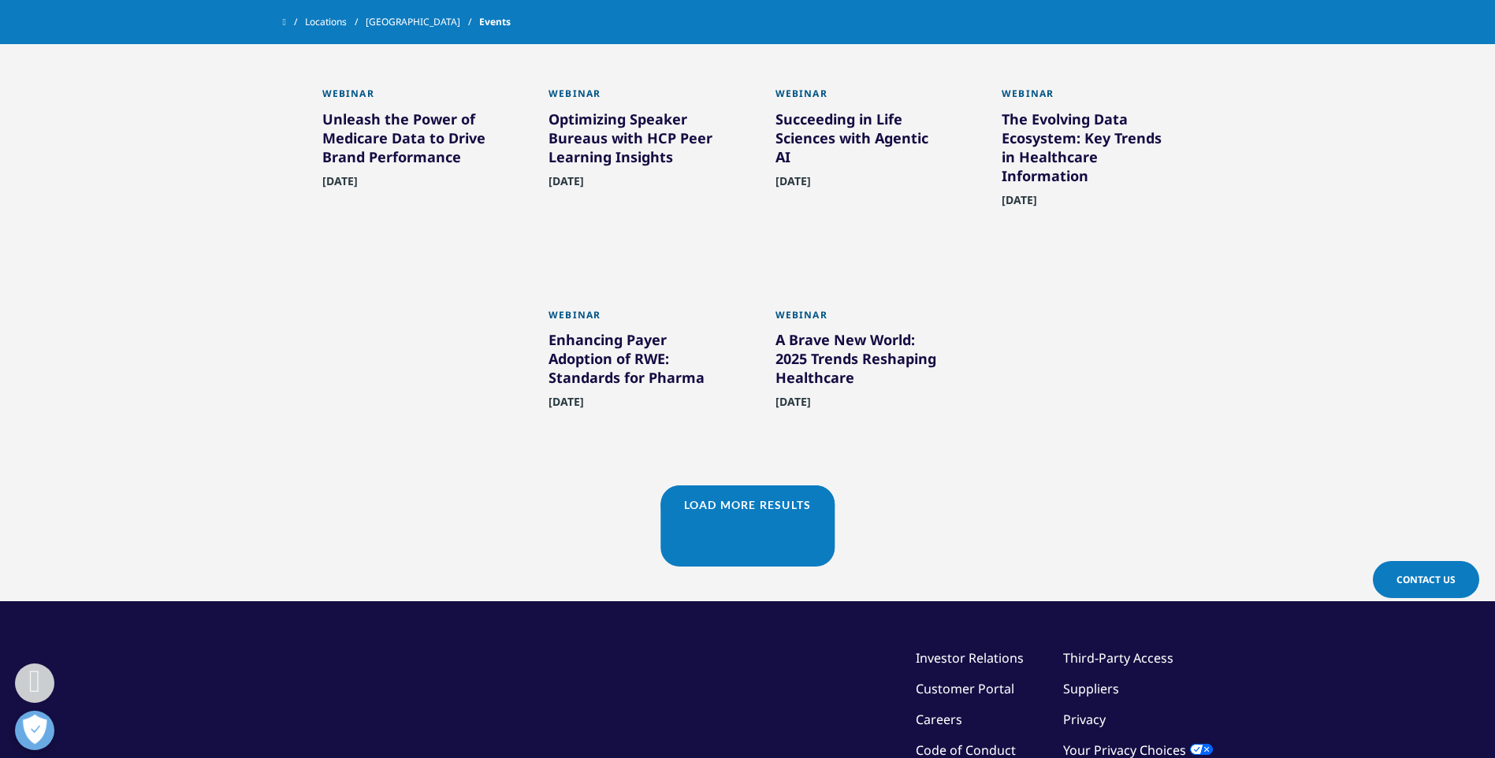
click at [718, 509] on link "Load More Results" at bounding box center [748, 505] width 174 height 39
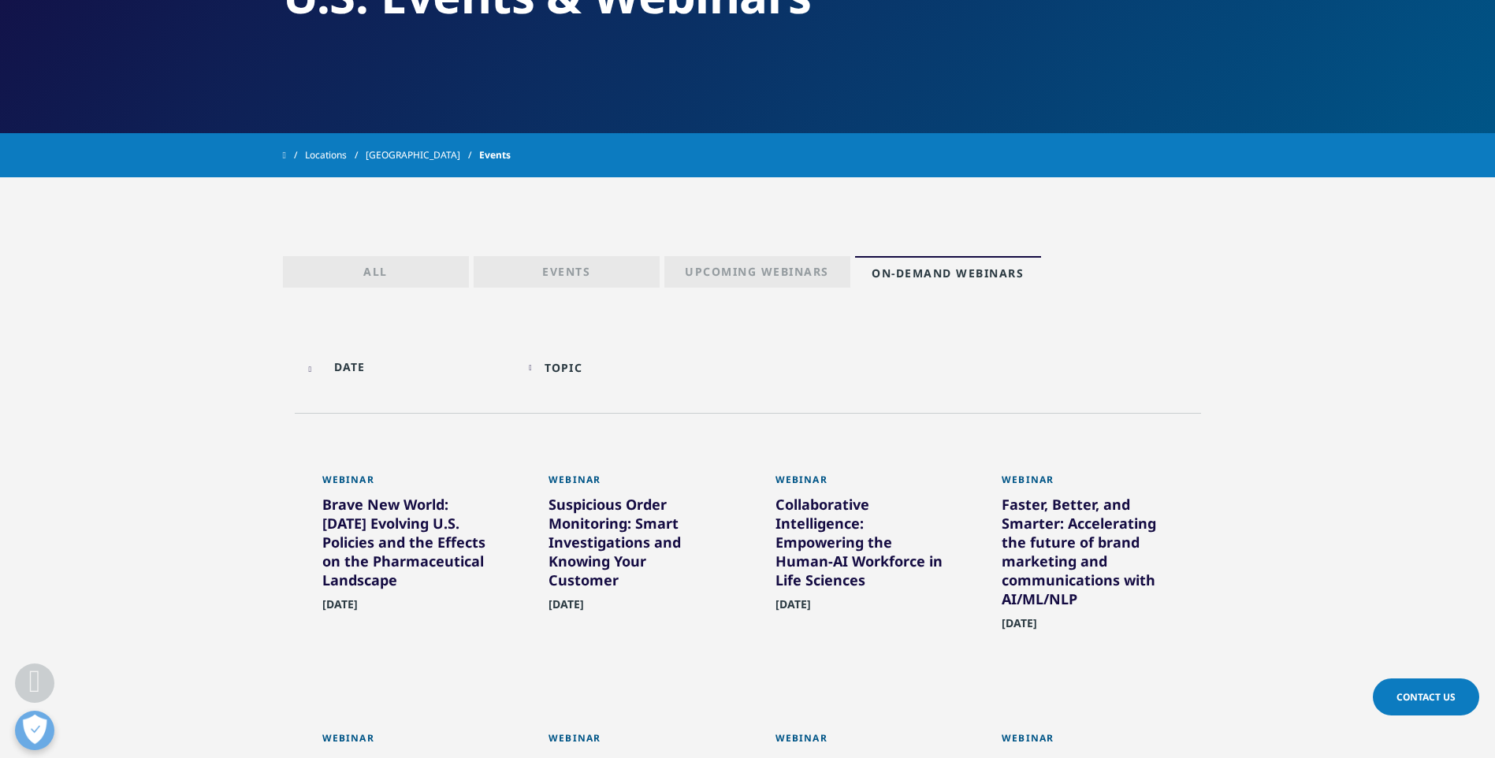
scroll to position [0, 0]
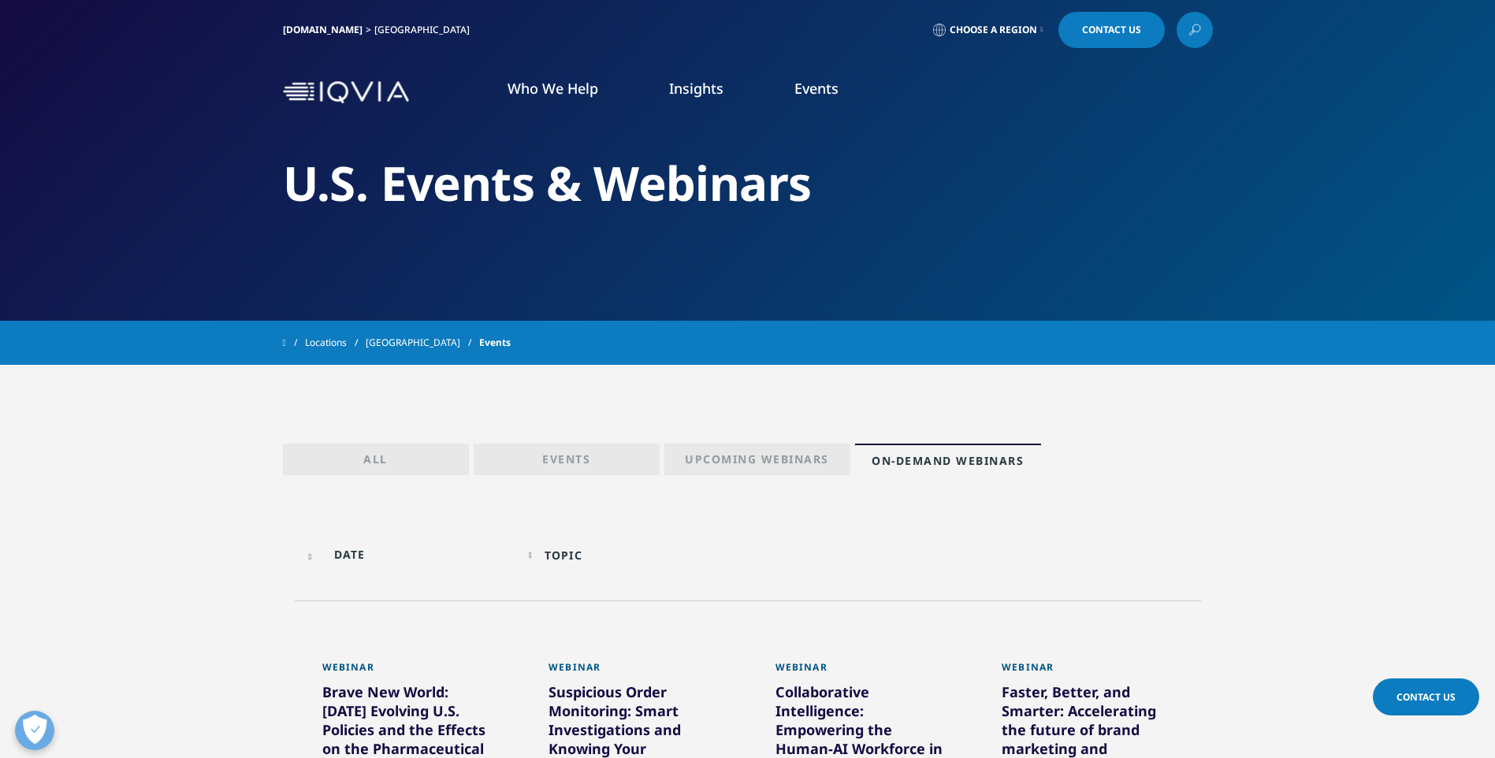
click at [728, 460] on p "Upcoming Webinars" at bounding box center [757, 463] width 144 height 22
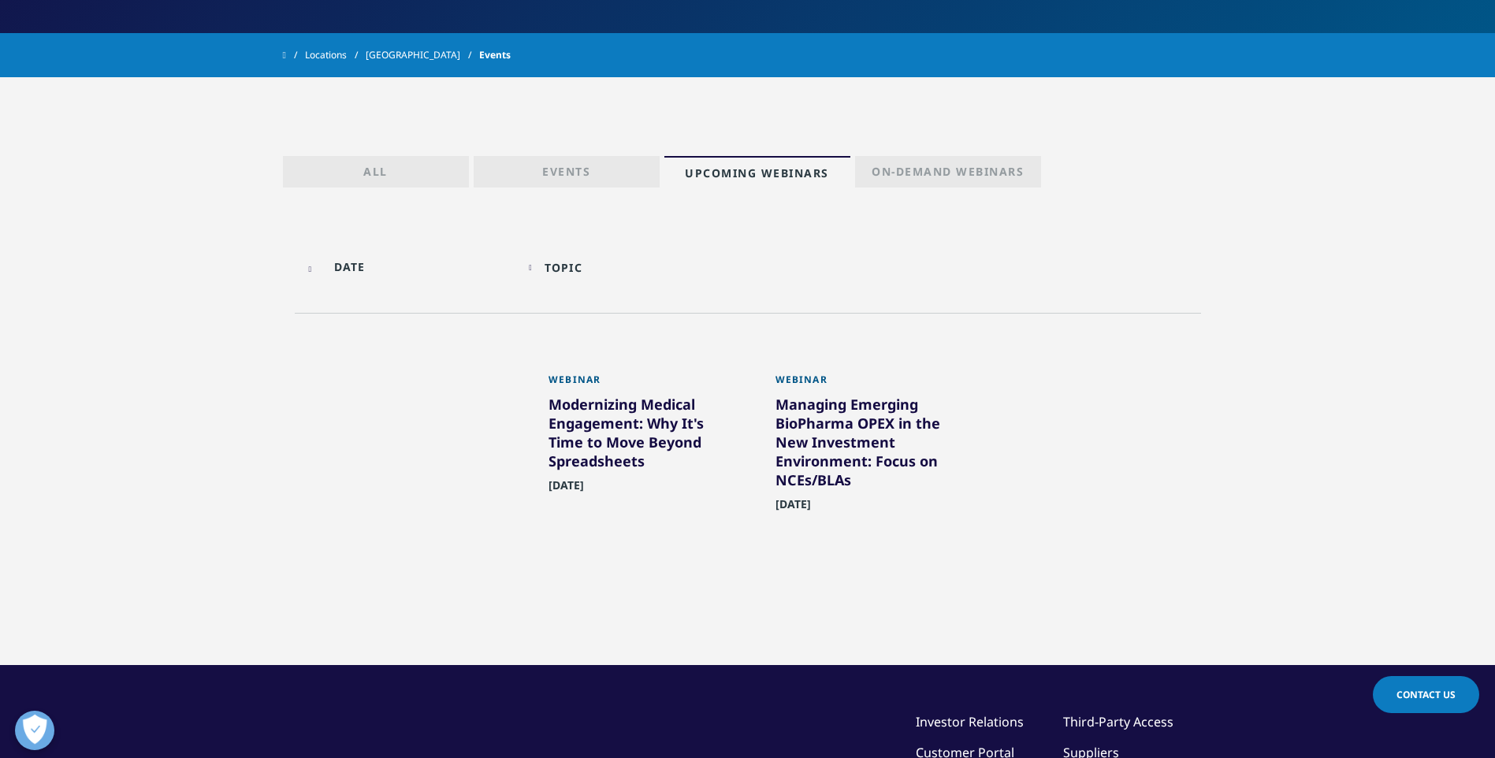
scroll to position [315, 0]
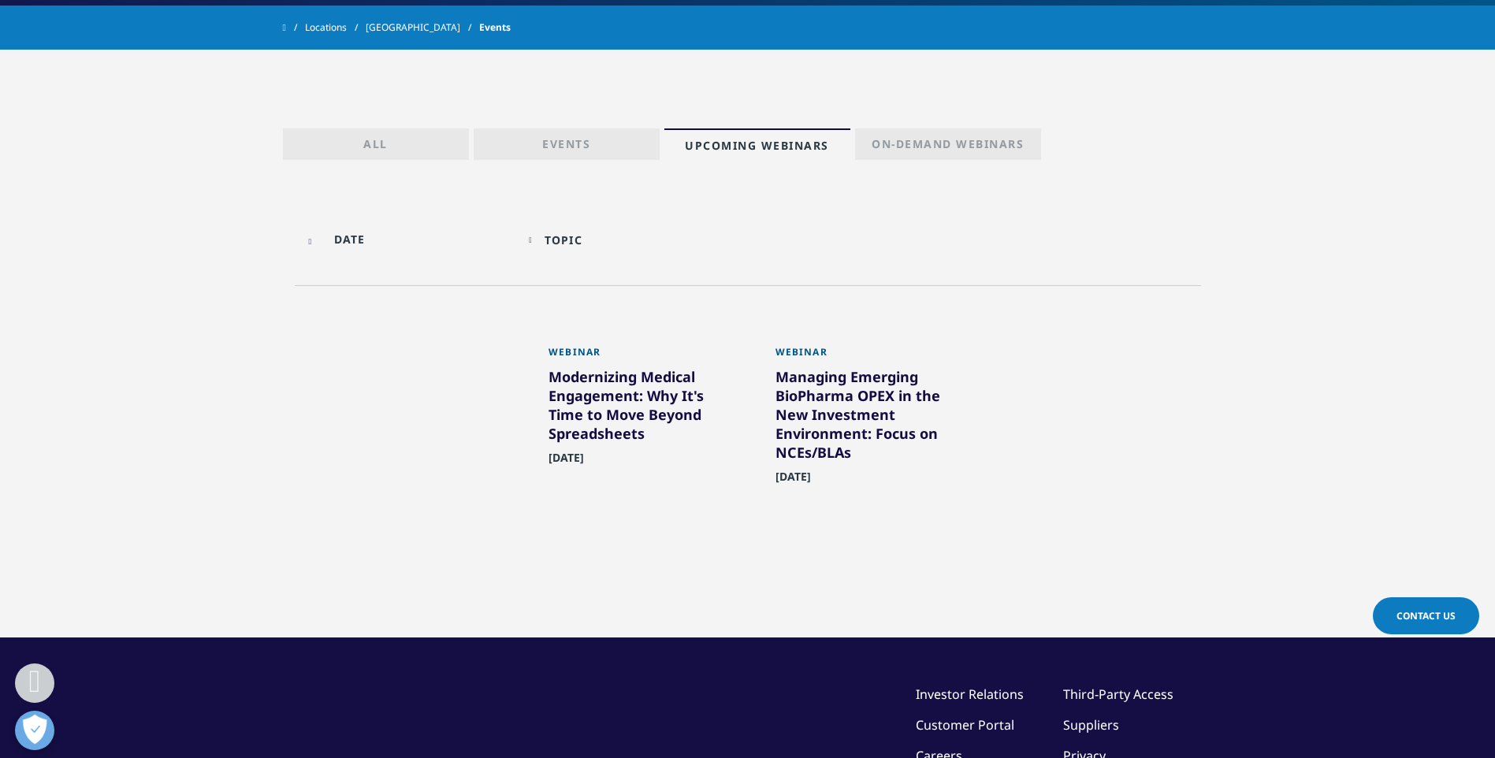
click at [596, 417] on div "Modernizing Medical Engagement: Why It's Time to Move Beyond Spreadsheets" at bounding box center [635, 408] width 172 height 82
click at [586, 397] on div "Modernizing Medical Engagement: Why It's Time to Move Beyond Spreadsheets" at bounding box center [635, 408] width 172 height 82
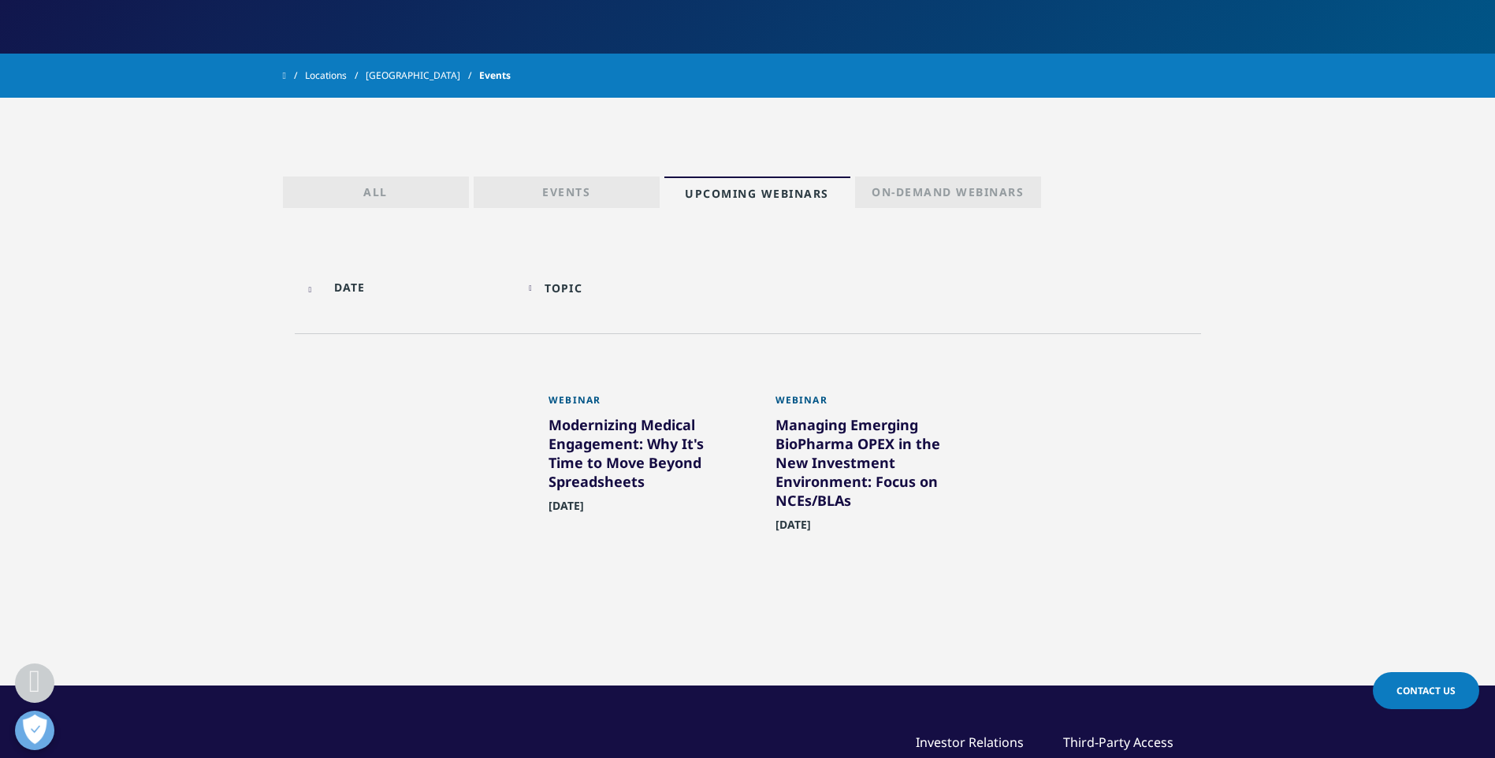
scroll to position [240, 0]
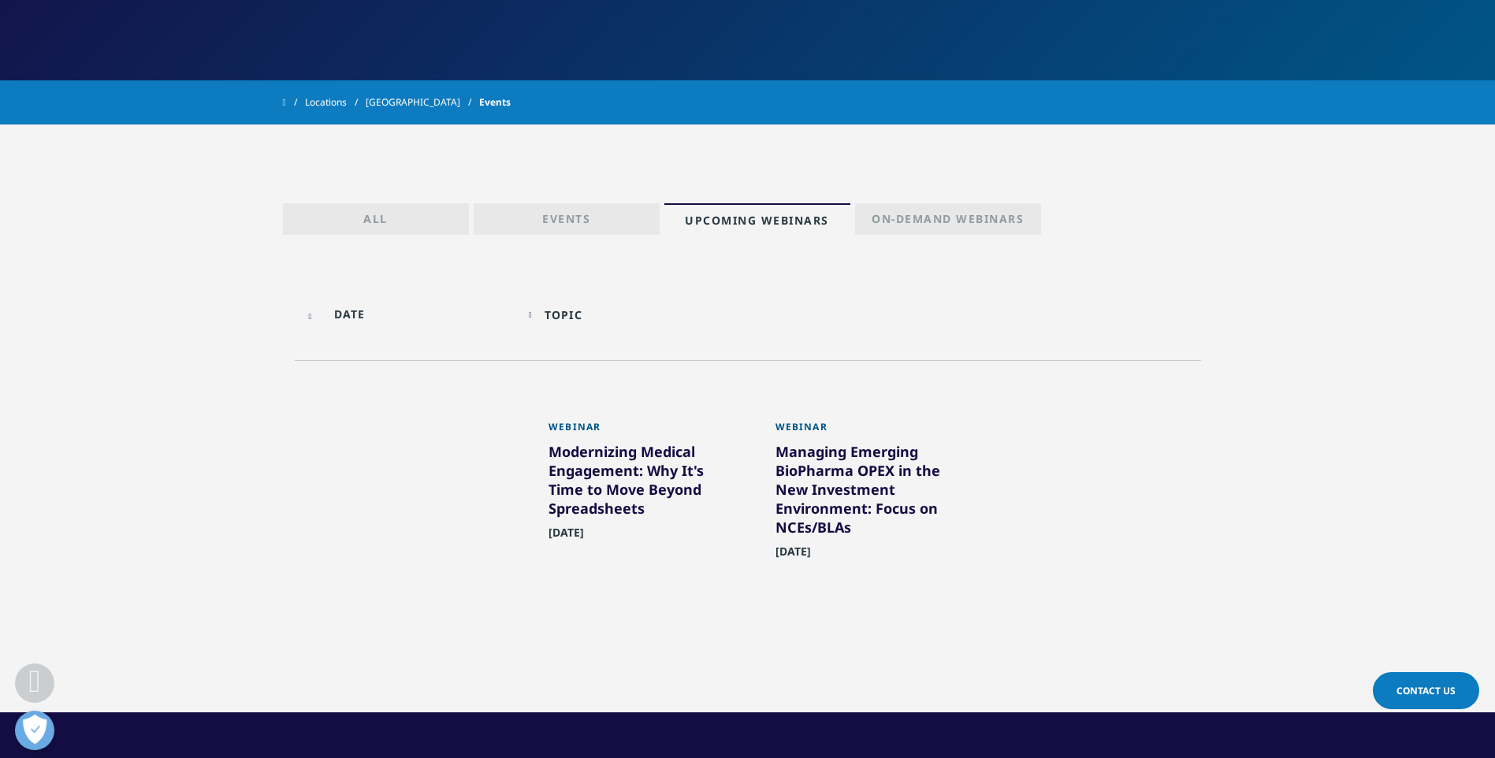
click at [581, 470] on div "Modernizing Medical Engagement: Why It's Time to Move Beyond Spreadsheets" at bounding box center [635, 483] width 172 height 82
click at [569, 427] on div "Webinar" at bounding box center [635, 431] width 172 height 21
click at [577, 469] on div "Modernizing Medical Engagement: Why It's Time to Move Beyond Spreadsheets" at bounding box center [635, 483] width 172 height 82
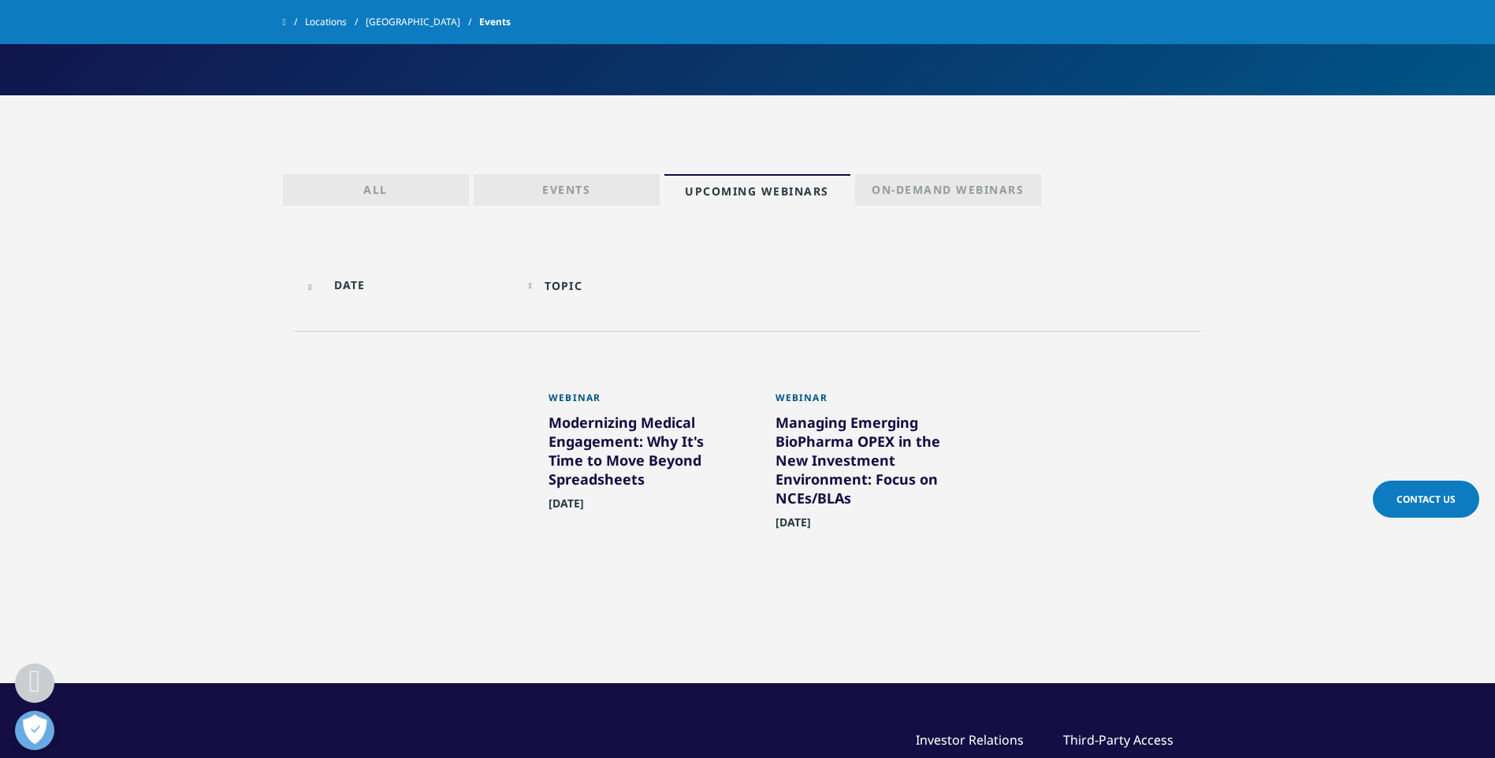
scroll to position [162, 0]
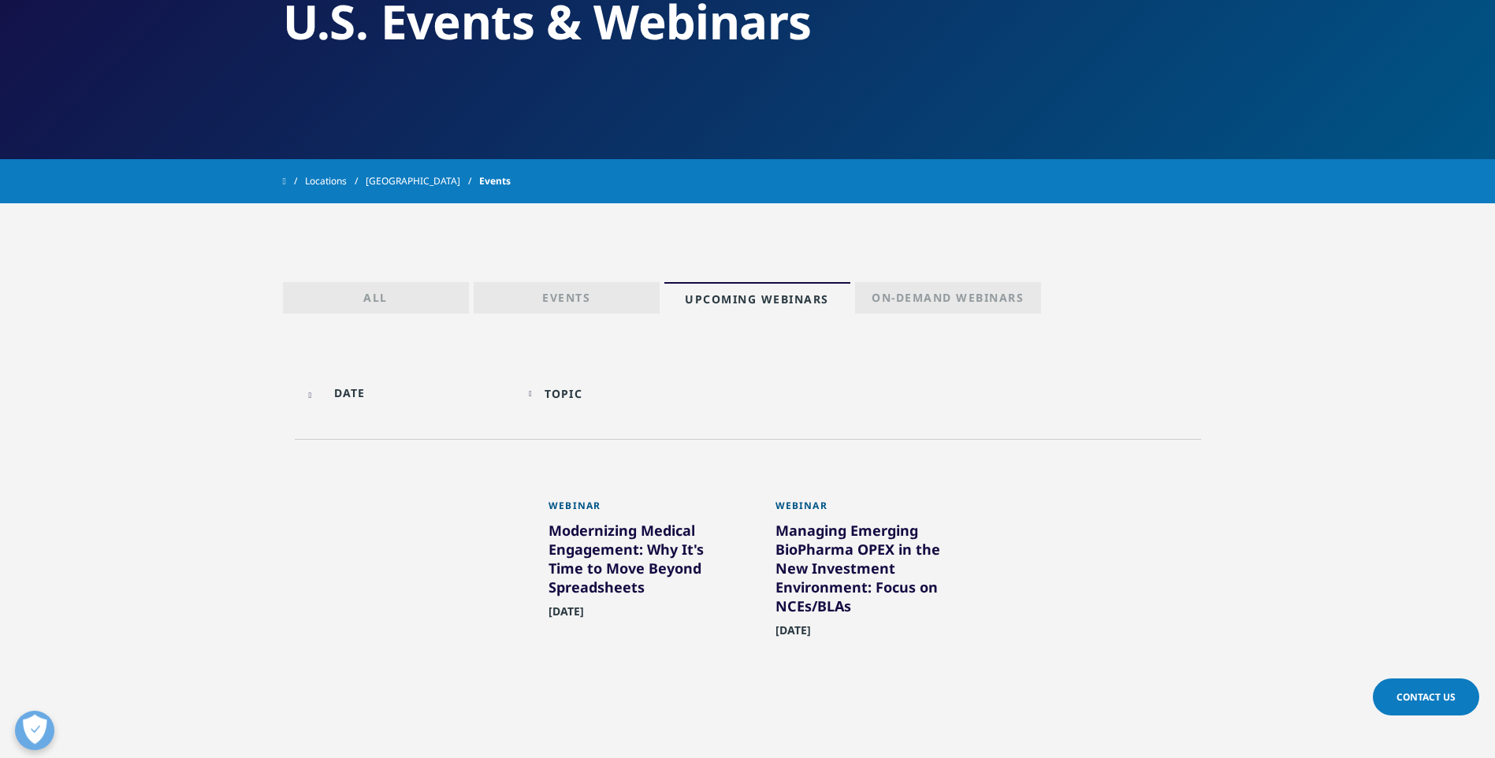
click at [594, 551] on div "Modernizing Medical Engagement: Why It's Time to Move Beyond Spreadsheets" at bounding box center [635, 562] width 172 height 82
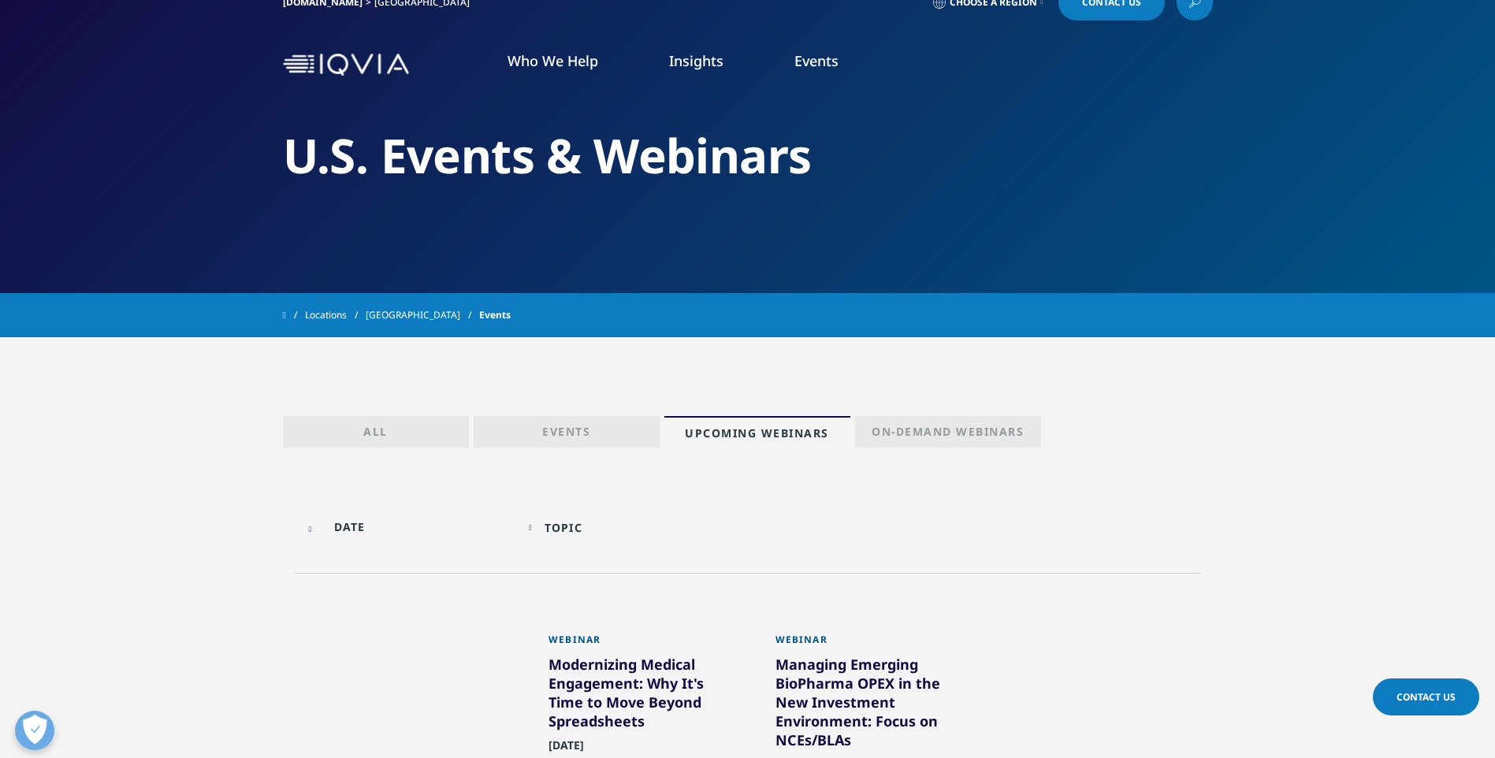
scroll to position [0, 0]
